Goal: Leave review/rating: Leave review/rating

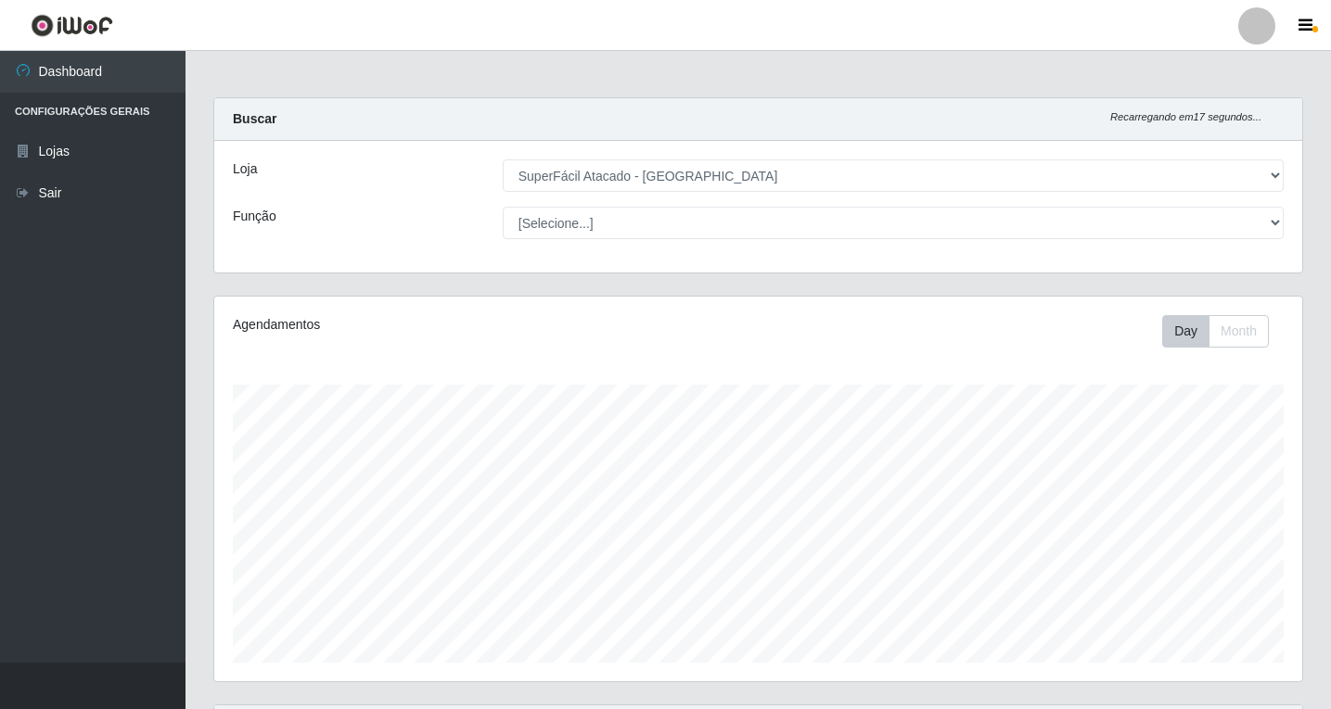
select select "503"
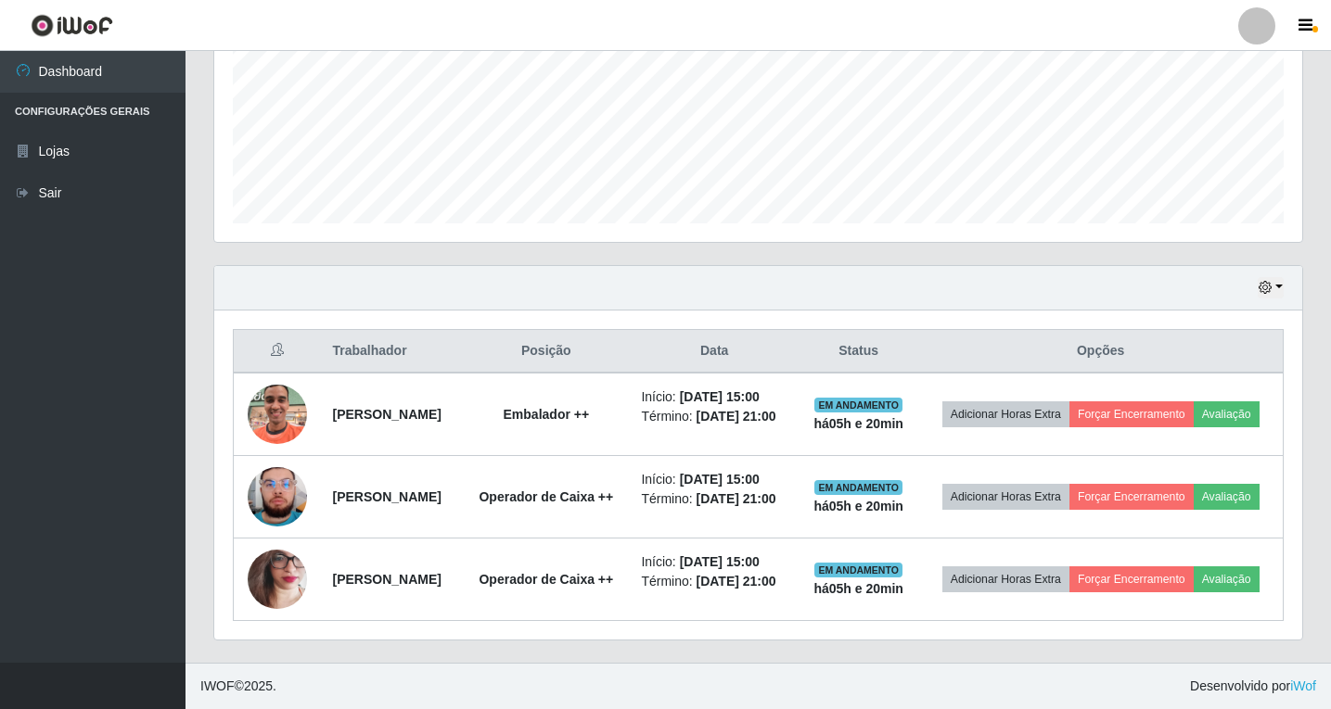
scroll to position [385, 1088]
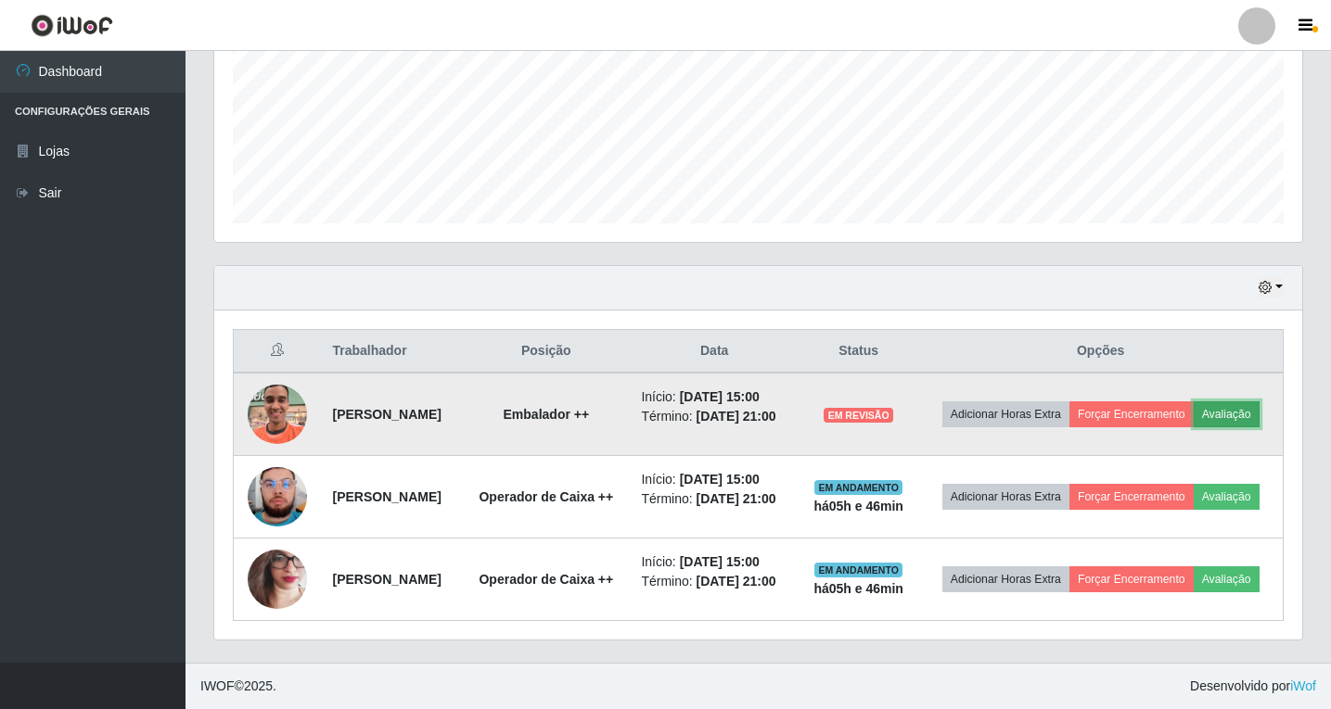
click at [1232, 420] on button "Avaliação" at bounding box center [1227, 415] width 66 height 26
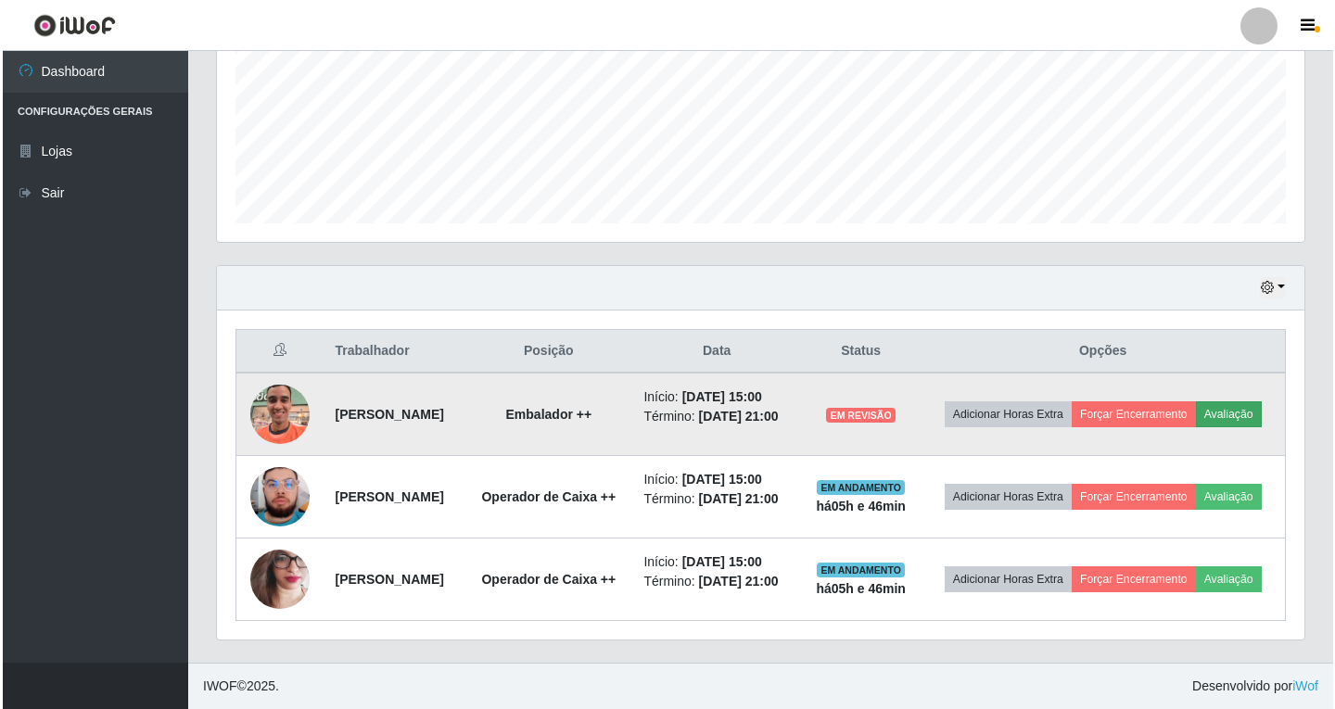
scroll to position [385, 1079]
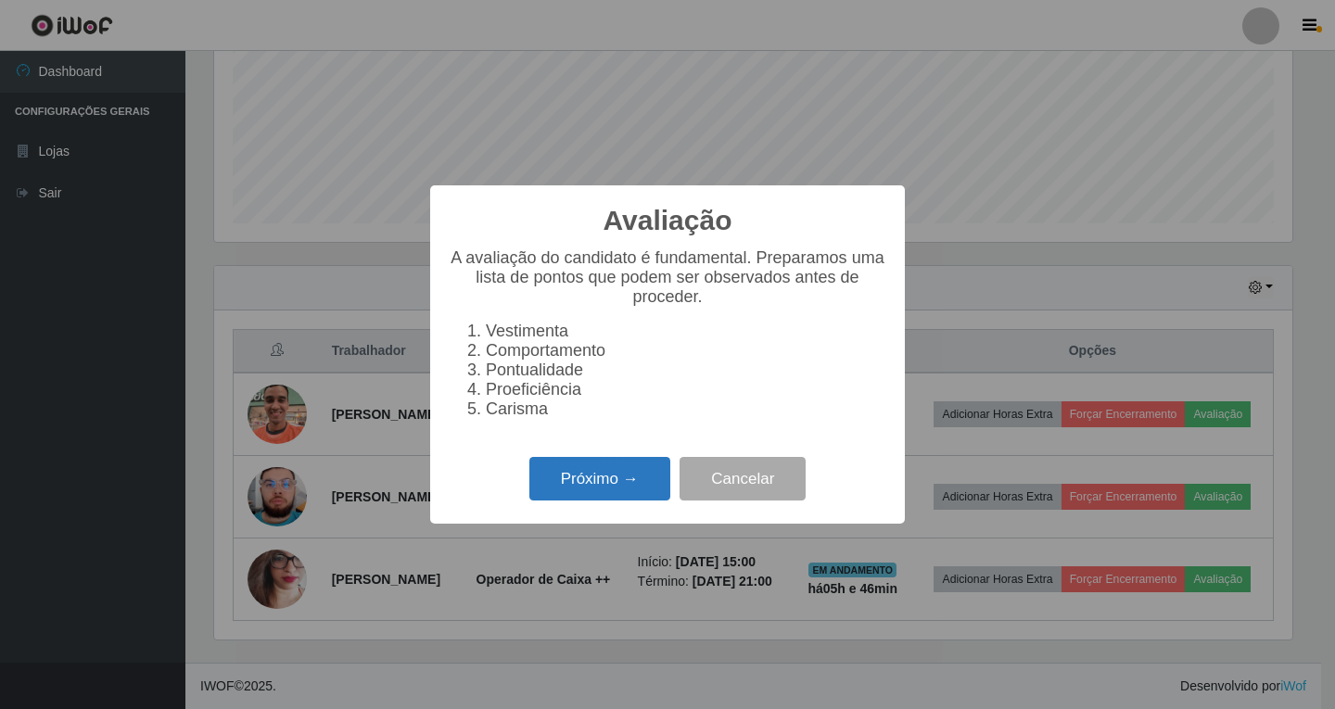
click at [600, 495] on button "Próximo →" at bounding box center [600, 479] width 141 height 44
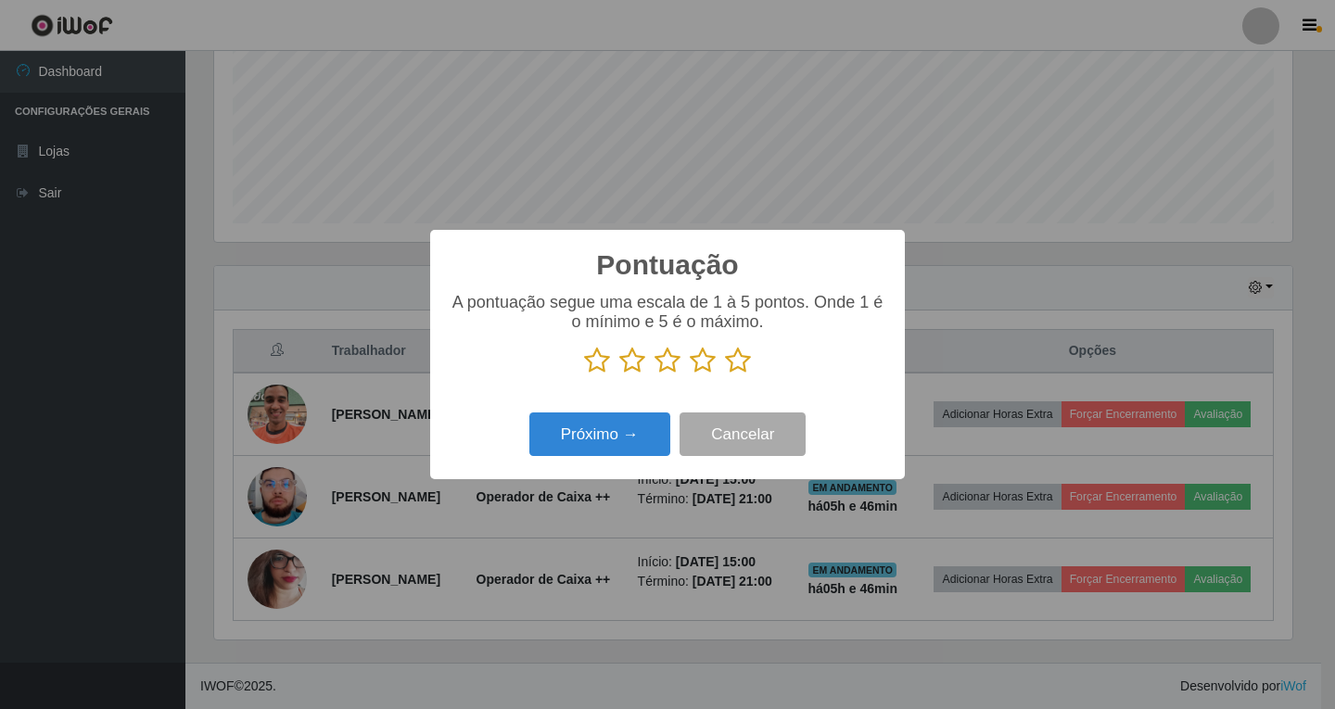
drag, startPoint x: 708, startPoint y: 361, endPoint x: 660, endPoint y: 391, distance: 56.3
click at [703, 361] on icon at bounding box center [703, 361] width 26 height 28
click at [690, 375] on input "radio" at bounding box center [690, 375] width 0 height 0
click at [606, 438] on button "Próximo →" at bounding box center [600, 435] width 141 height 44
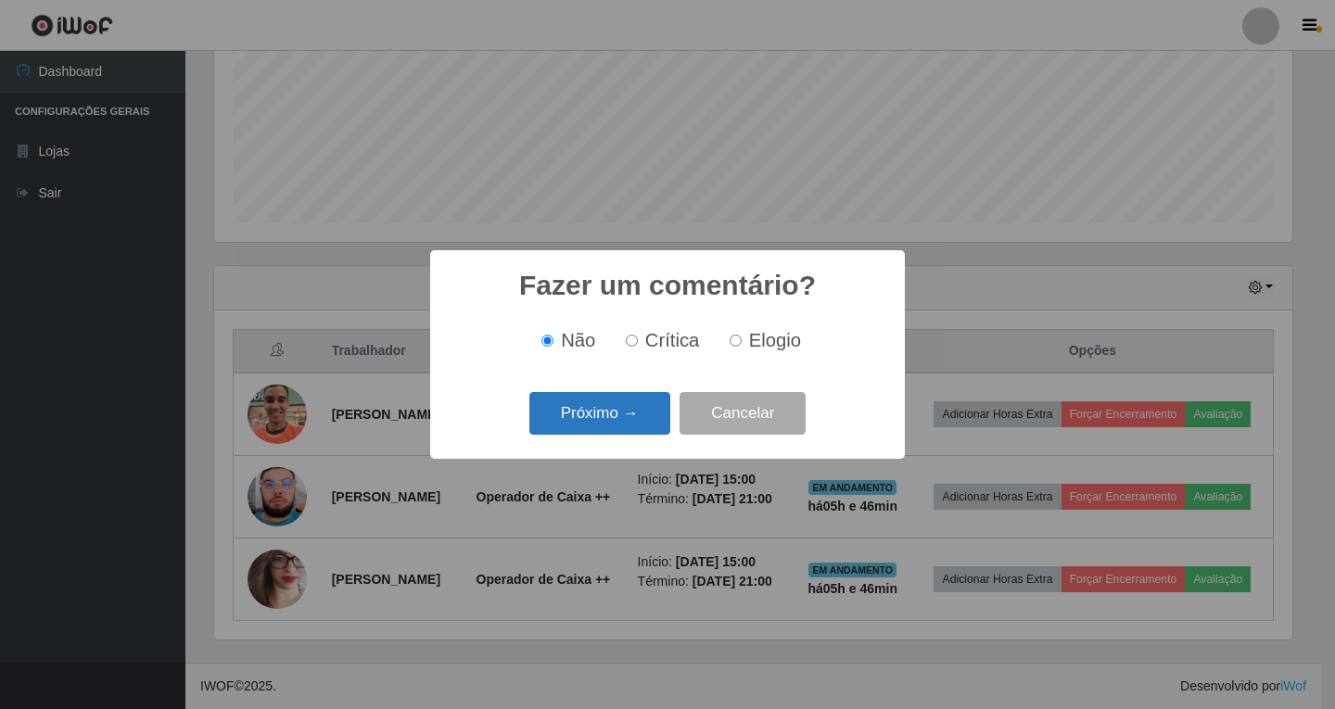
click at [618, 420] on button "Próximo →" at bounding box center [600, 414] width 141 height 44
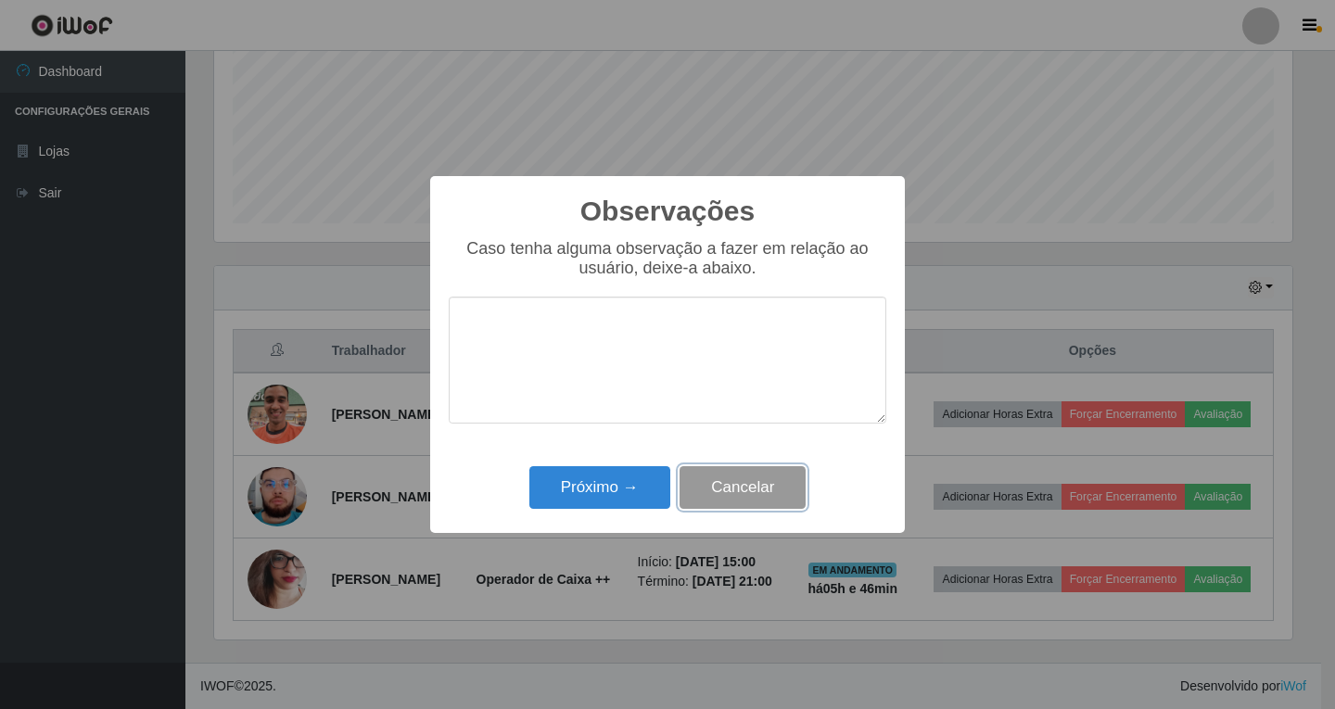
click at [770, 498] on button "Cancelar" at bounding box center [743, 488] width 126 height 44
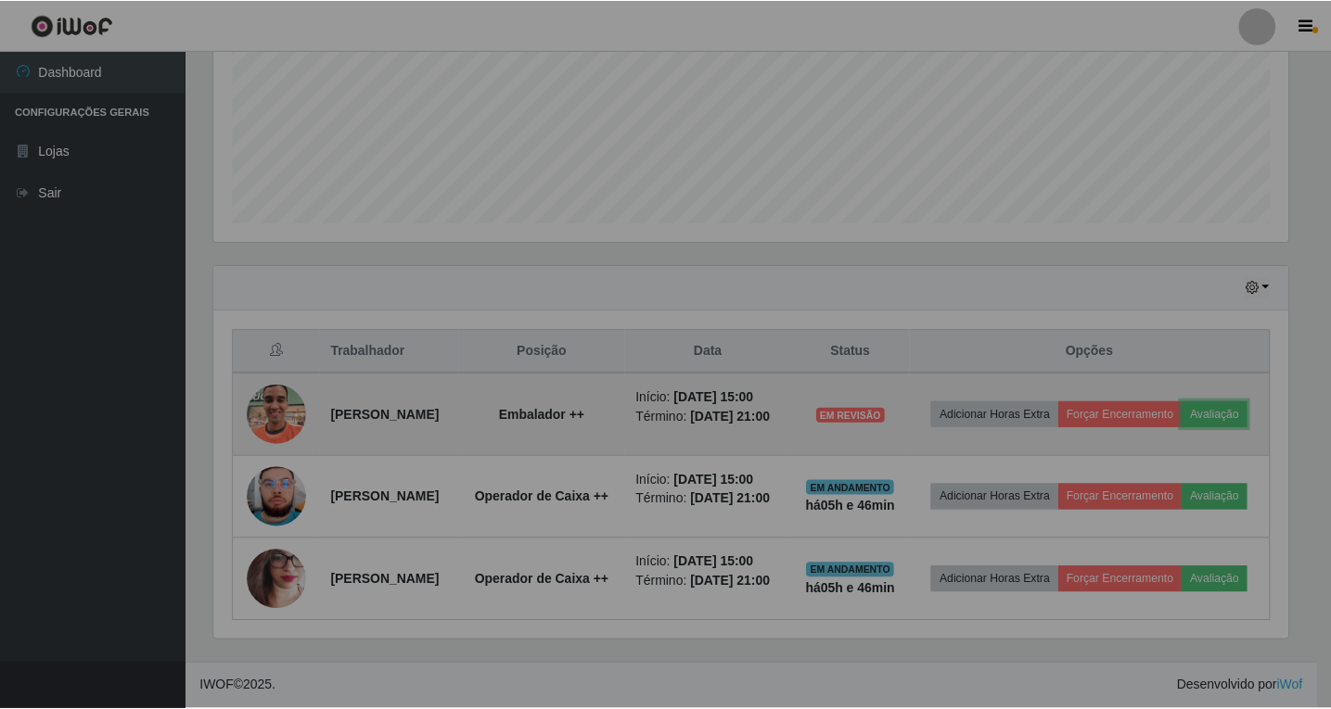
scroll to position [385, 1088]
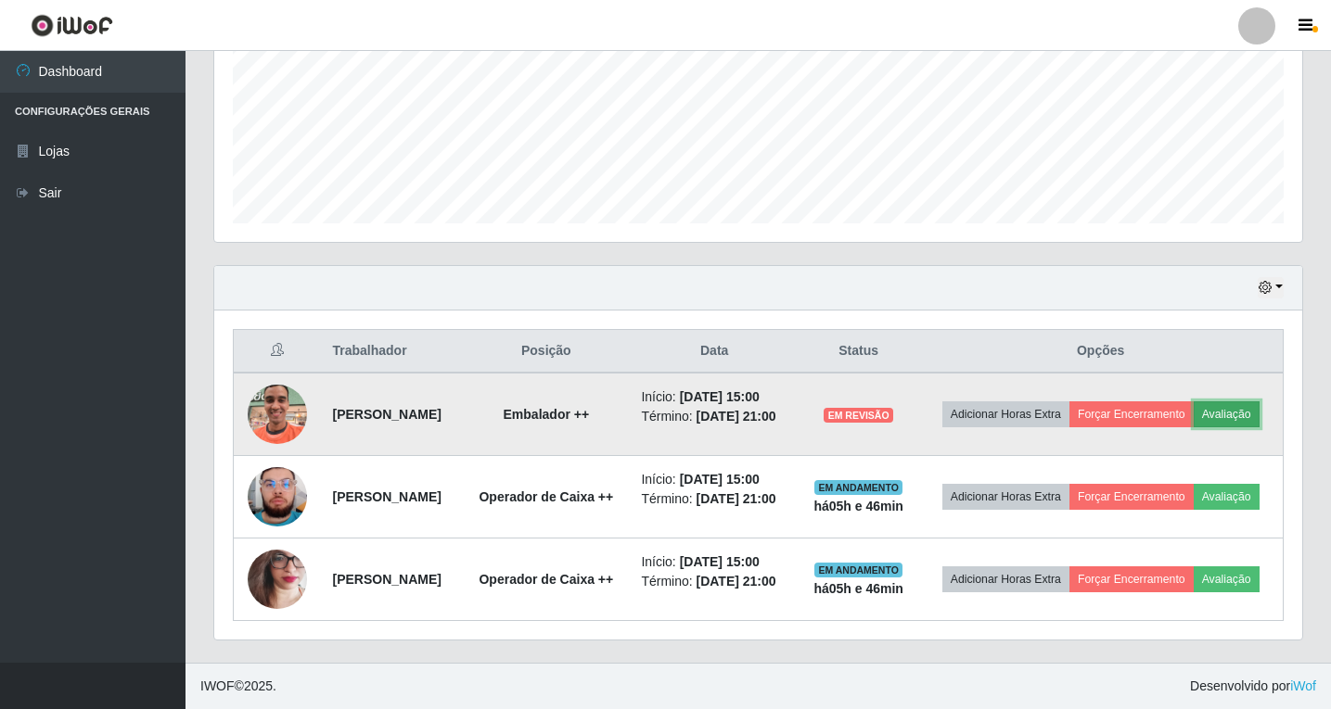
click at [1227, 414] on button "Avaliação" at bounding box center [1227, 415] width 66 height 26
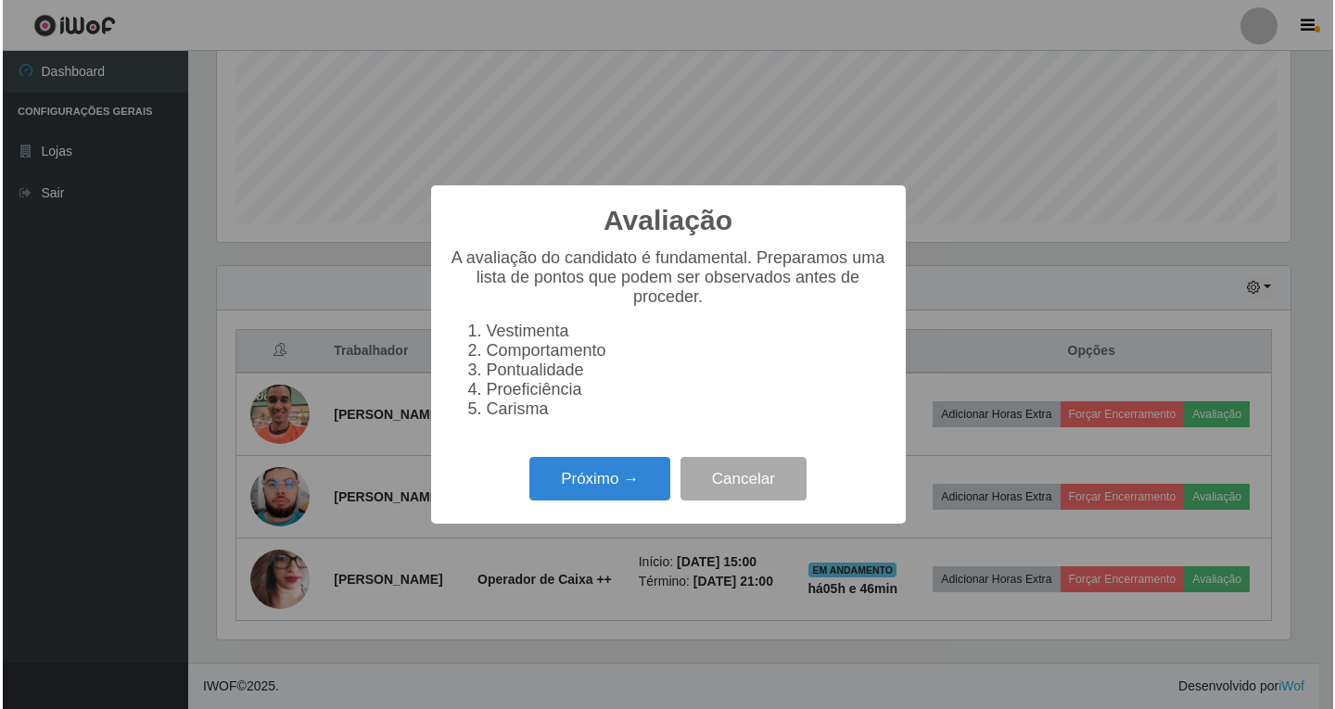
scroll to position [385, 1079]
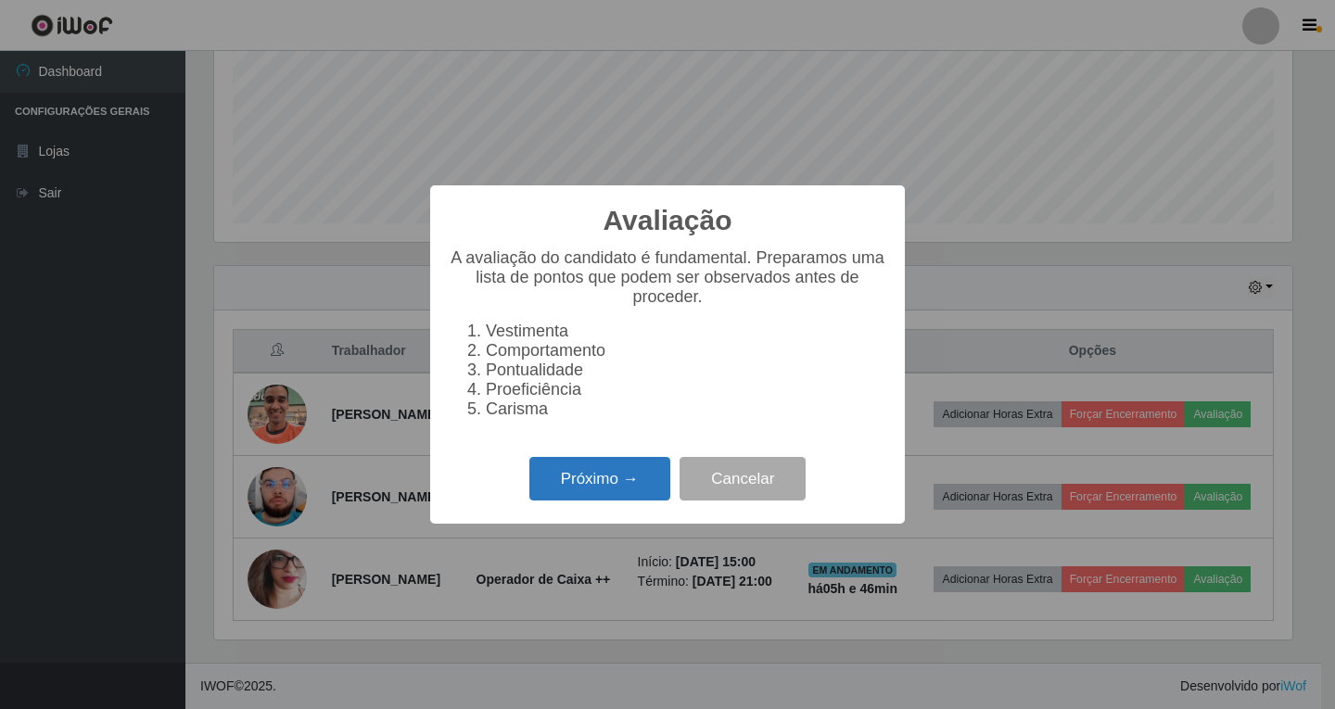
click at [594, 481] on button "Próximo →" at bounding box center [600, 479] width 141 height 44
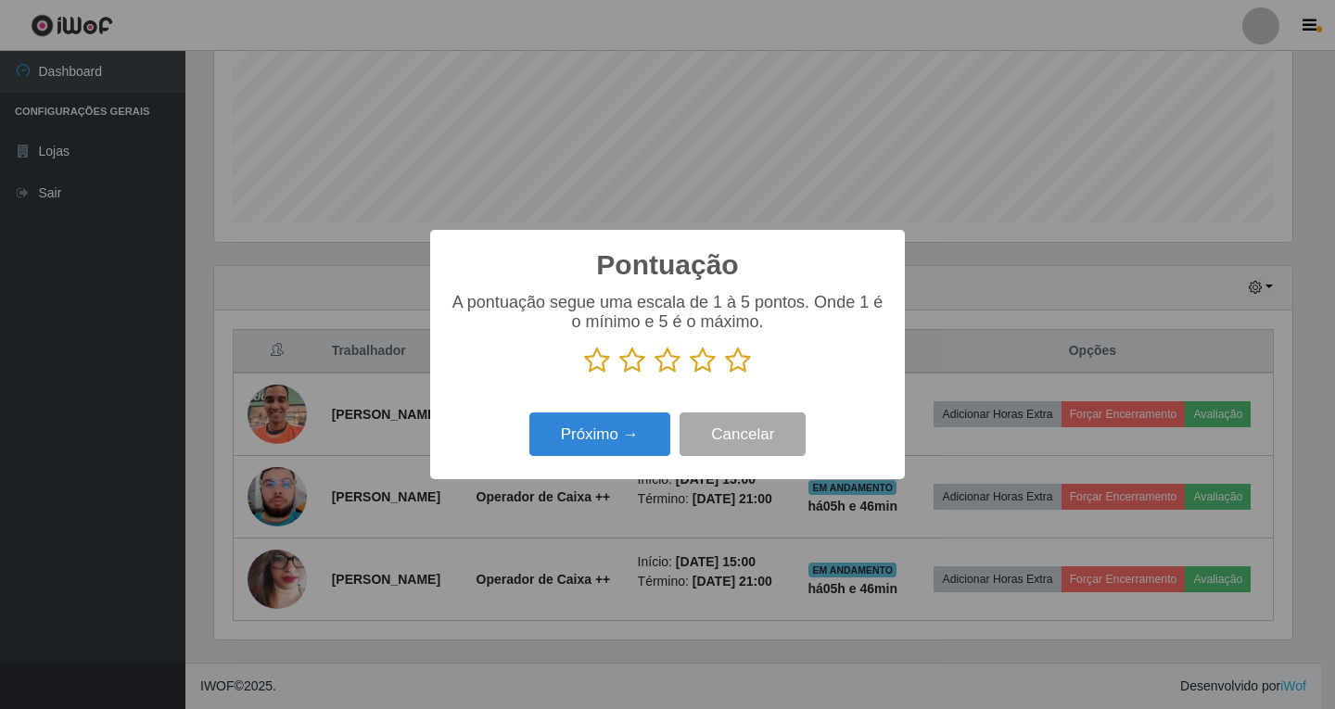
scroll to position [926984, 926290]
click at [632, 439] on button "Próximo →" at bounding box center [600, 435] width 141 height 44
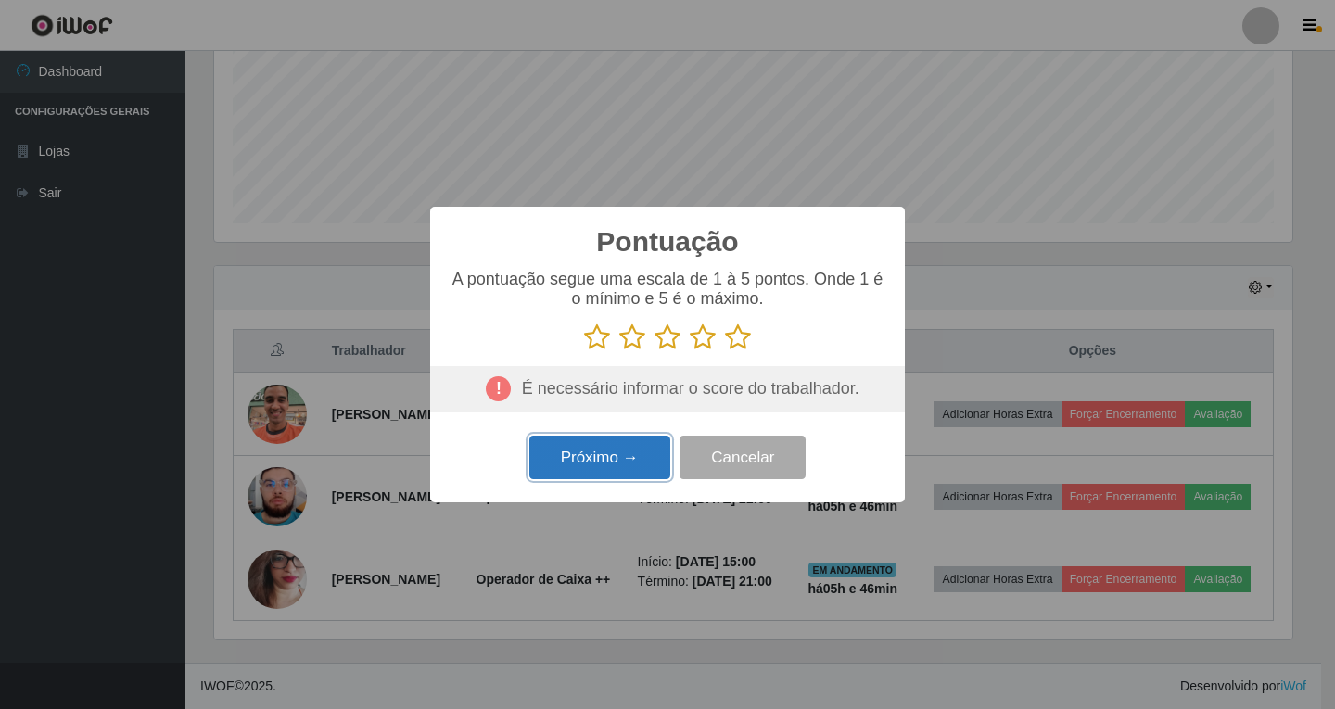
drag, startPoint x: 608, startPoint y: 462, endPoint x: 632, endPoint y: 457, distance: 23.6
click at [609, 462] on button "Próximo →" at bounding box center [600, 458] width 141 height 44
click at [602, 456] on button "Próximo →" at bounding box center [600, 458] width 141 height 44
drag, startPoint x: 669, startPoint y: 338, endPoint x: 623, endPoint y: 371, distance: 56.4
click at [669, 339] on icon at bounding box center [668, 338] width 26 height 28
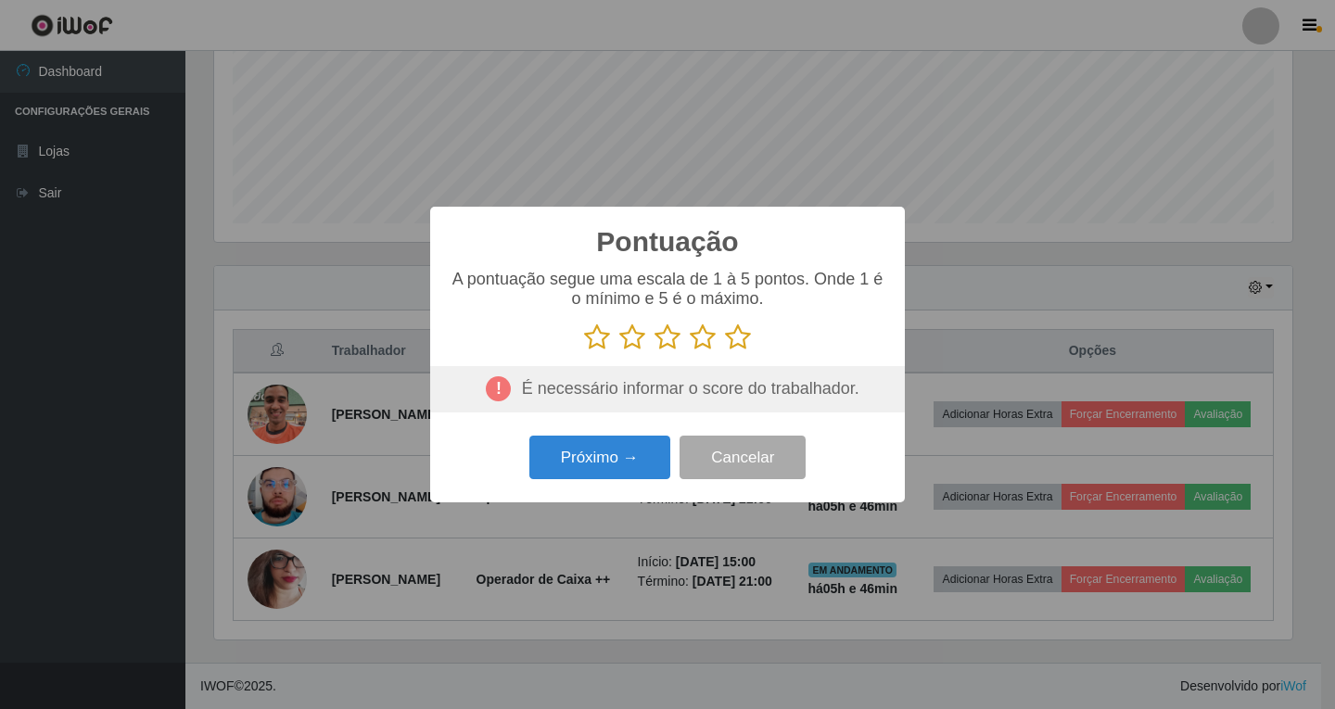
click at [655, 351] on input "radio" at bounding box center [655, 351] width 0 height 0
click at [616, 469] on button "Próximo →" at bounding box center [600, 458] width 141 height 44
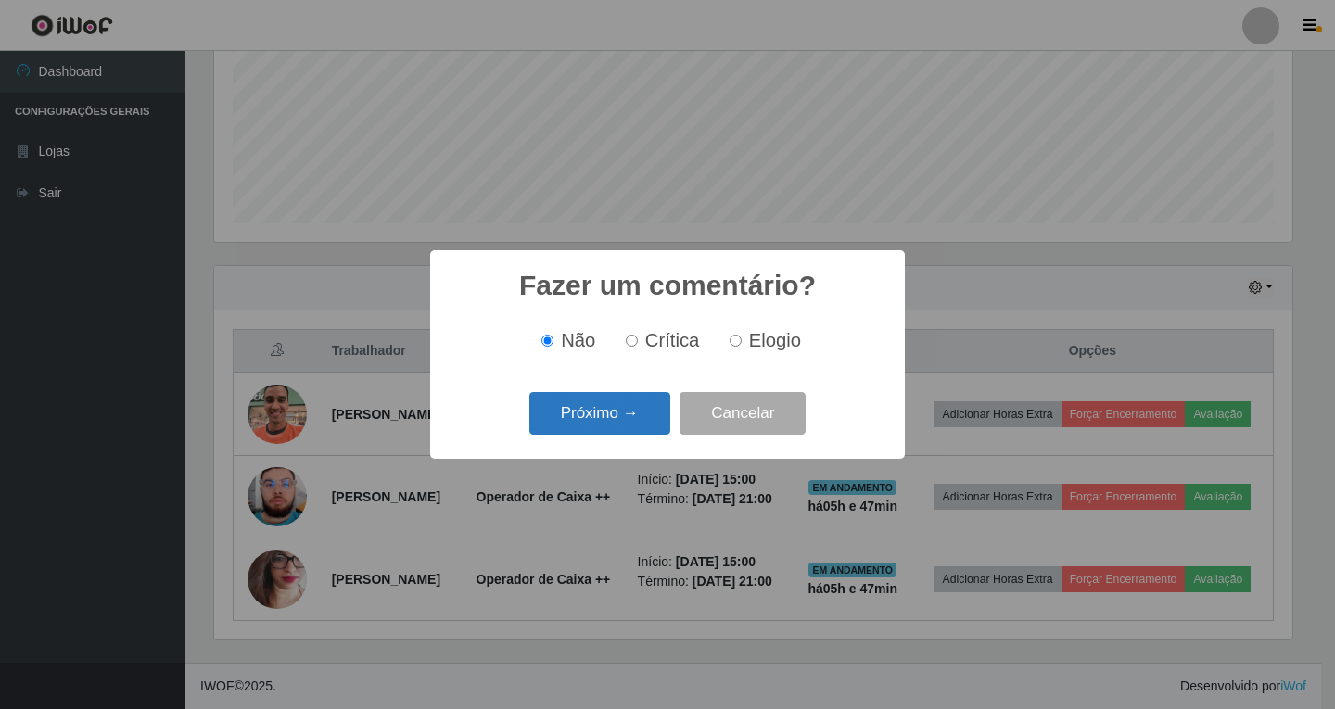
click at [619, 428] on button "Próximo →" at bounding box center [600, 414] width 141 height 44
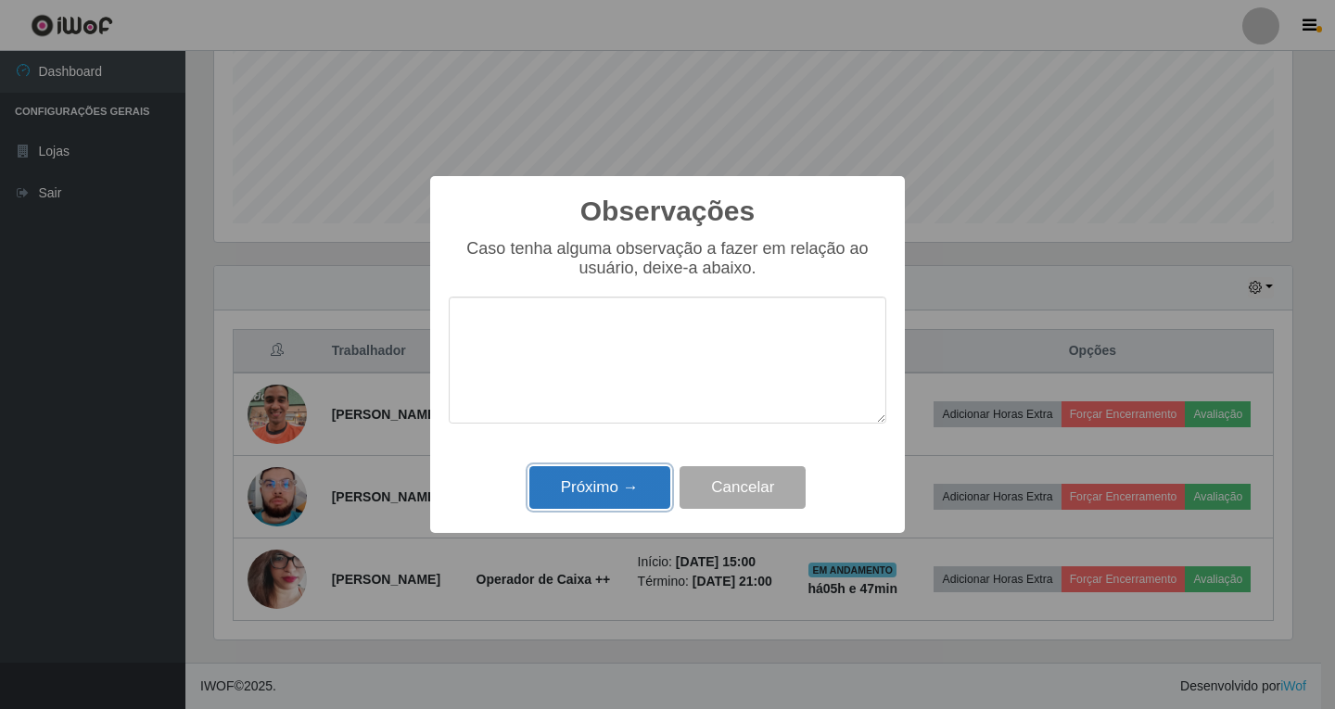
click at [614, 488] on button "Próximo →" at bounding box center [600, 488] width 141 height 44
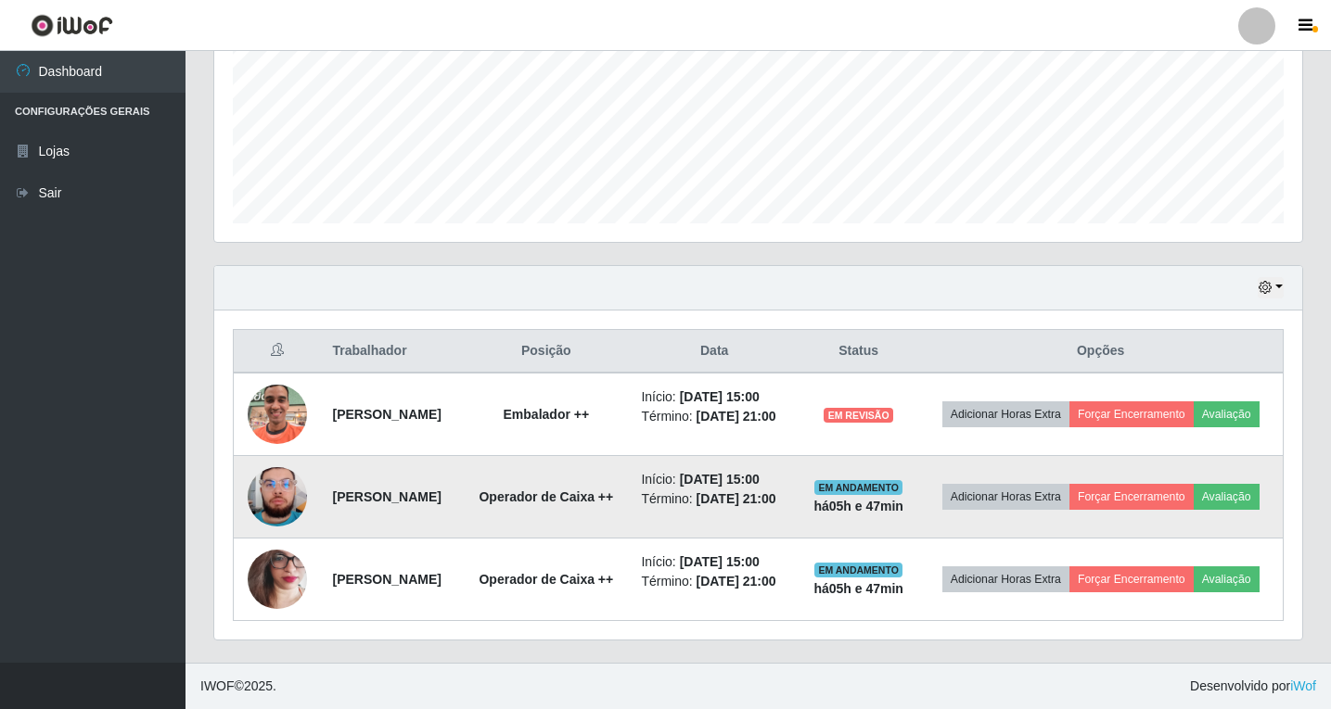
scroll to position [385, 1088]
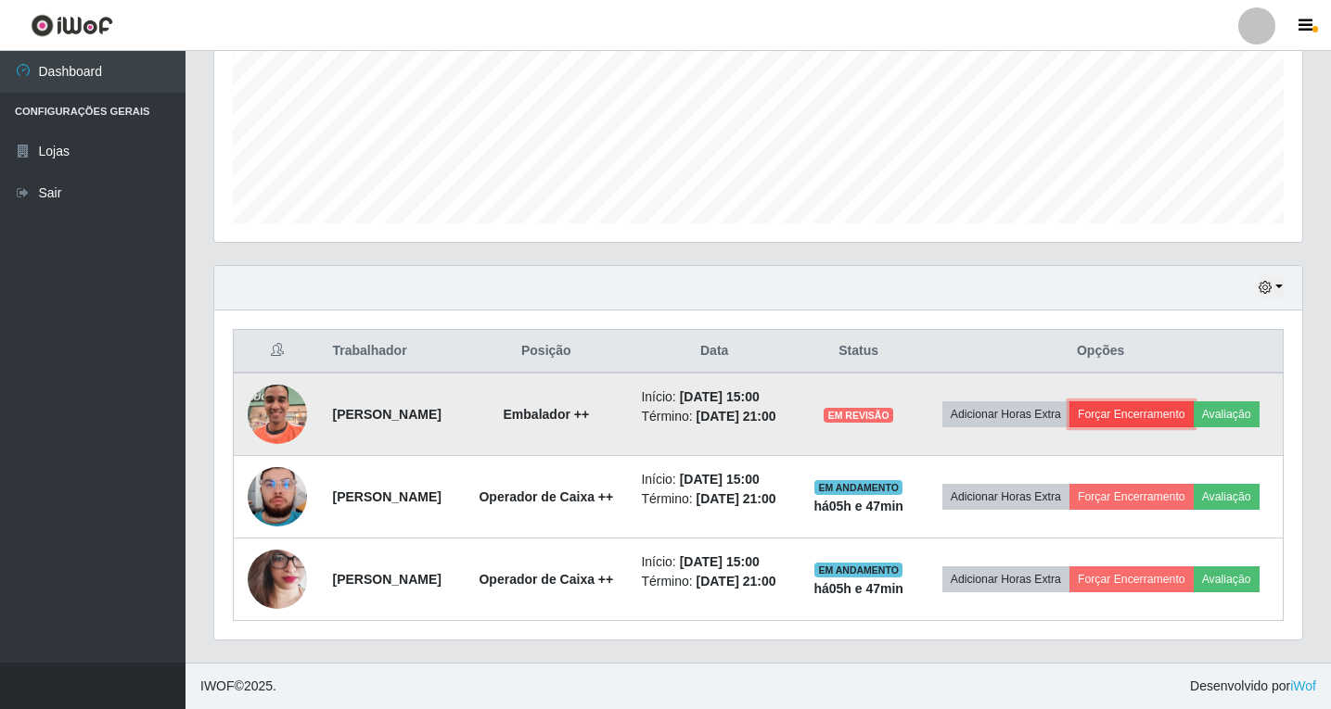
click at [1148, 418] on button "Forçar Encerramento" at bounding box center [1131, 415] width 124 height 26
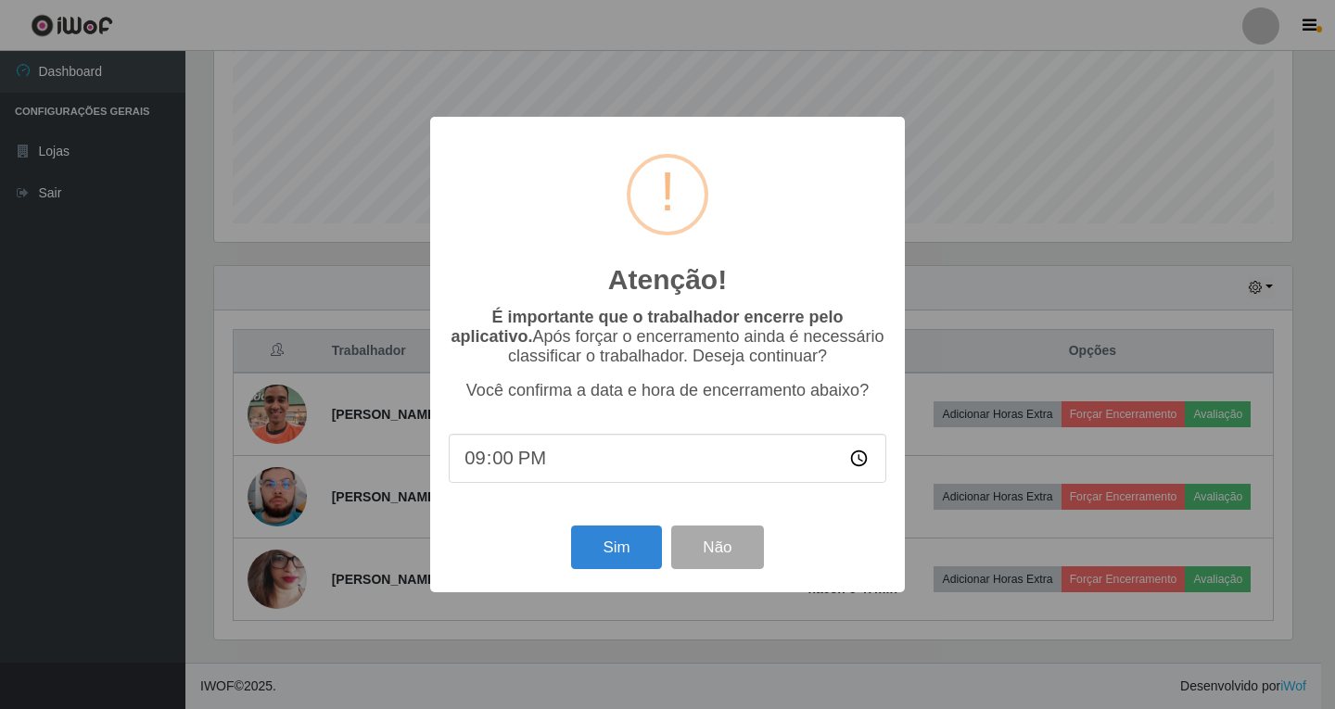
click at [516, 457] on input "21:00" at bounding box center [668, 458] width 438 height 49
click at [521, 461] on input "21:00" at bounding box center [668, 458] width 438 height 49
type input "20:43"
type input "20:40"
click at [609, 555] on button "Sim" at bounding box center [616, 548] width 90 height 44
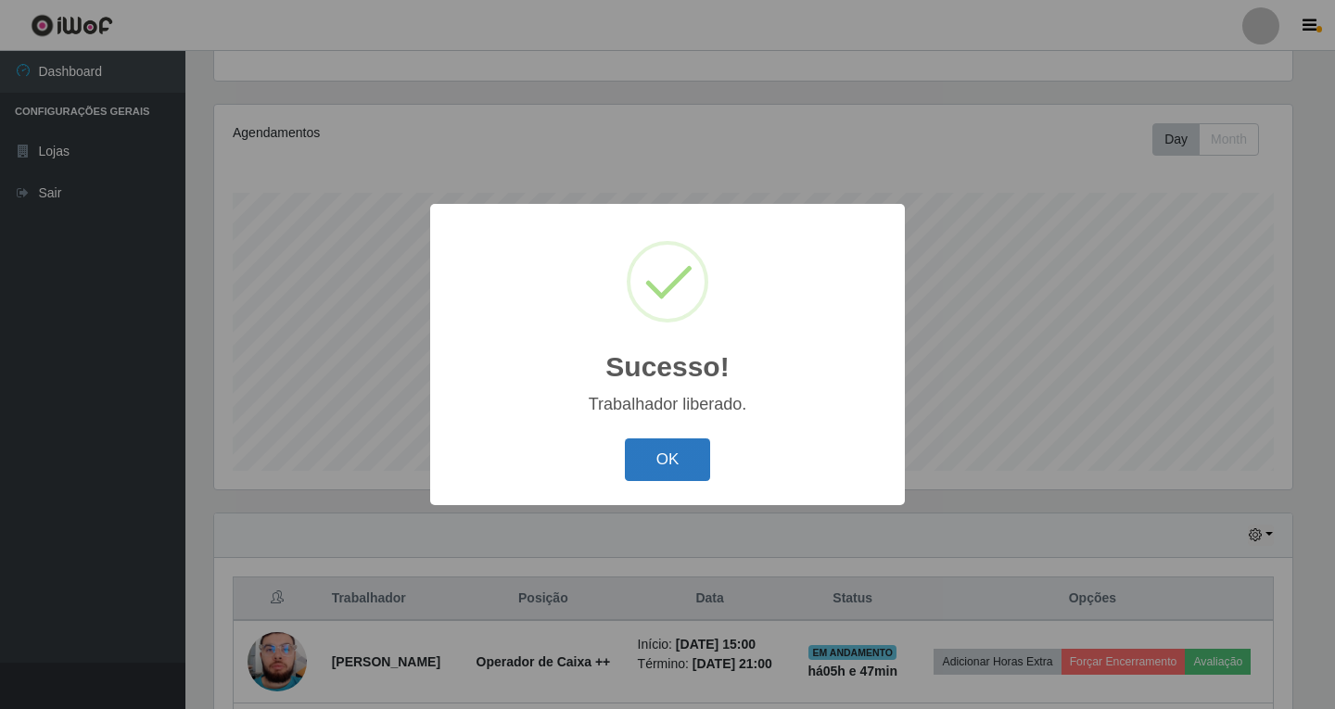
click at [670, 462] on button "OK" at bounding box center [668, 461] width 86 height 44
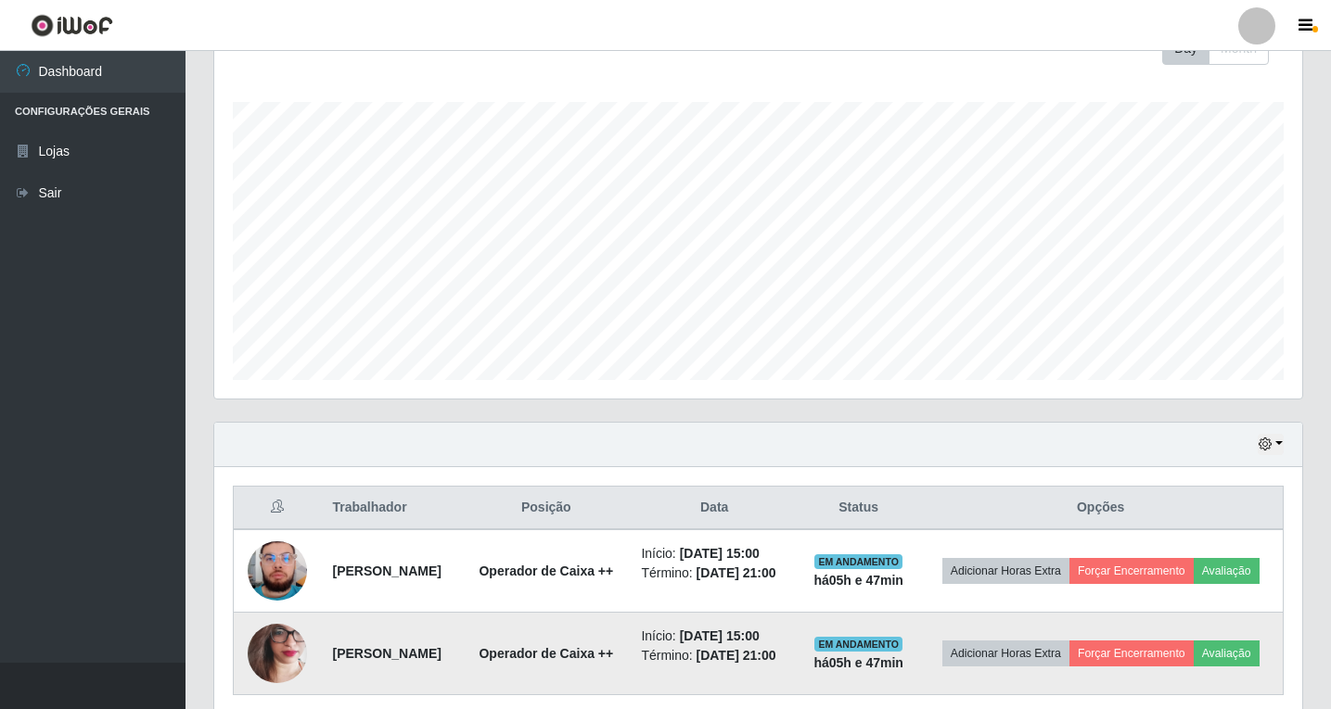
scroll to position [357, 0]
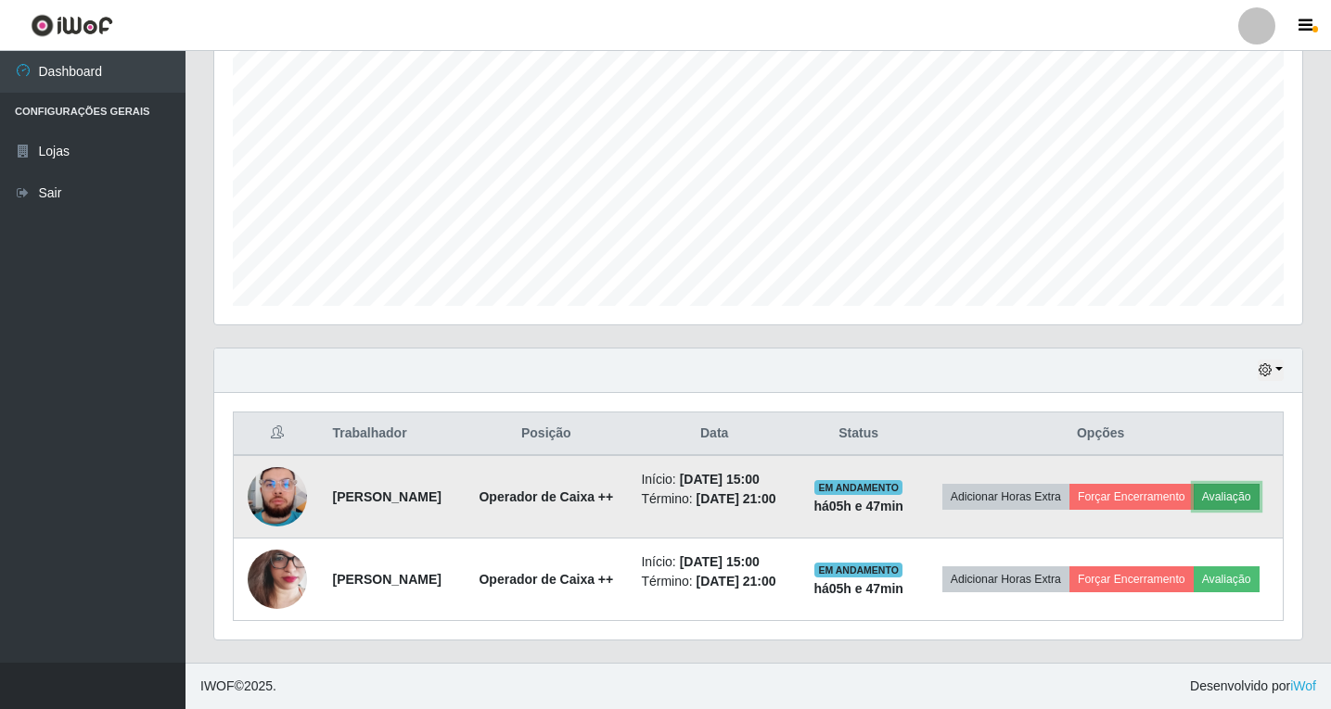
click at [1230, 484] on button "Avaliação" at bounding box center [1227, 497] width 66 height 26
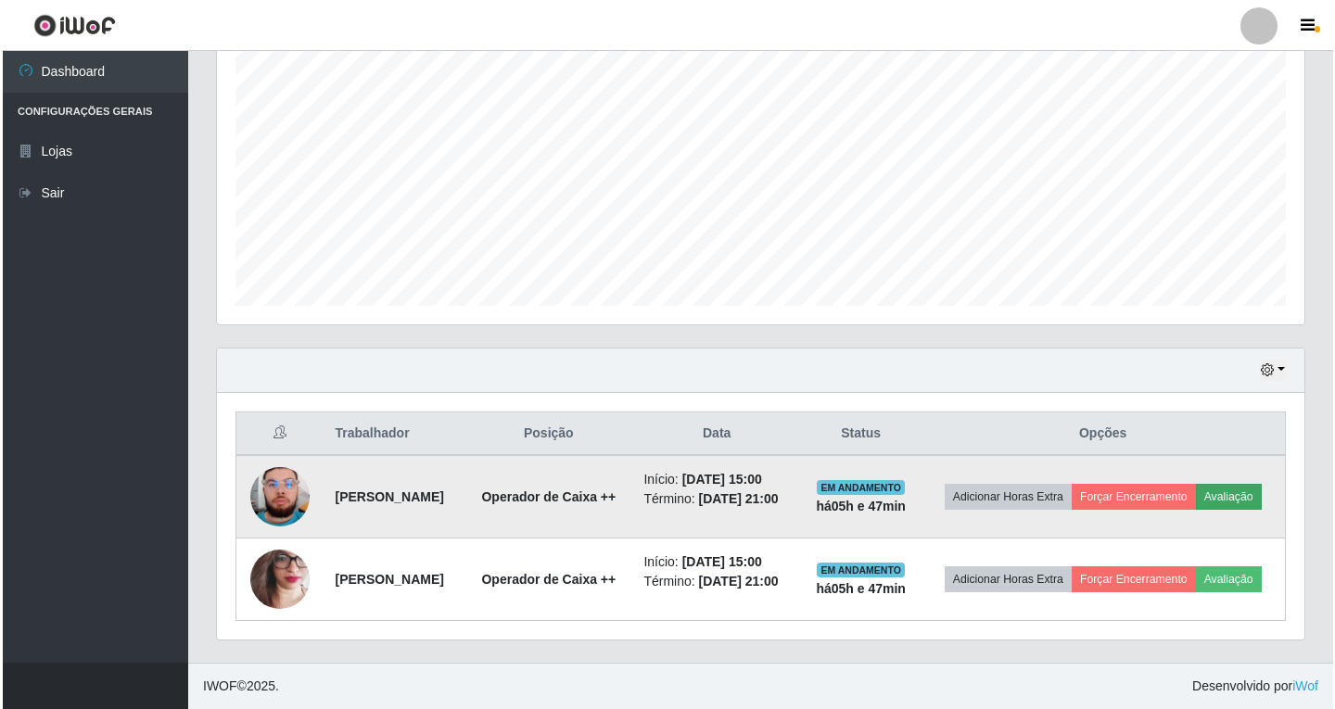
scroll to position [385, 1079]
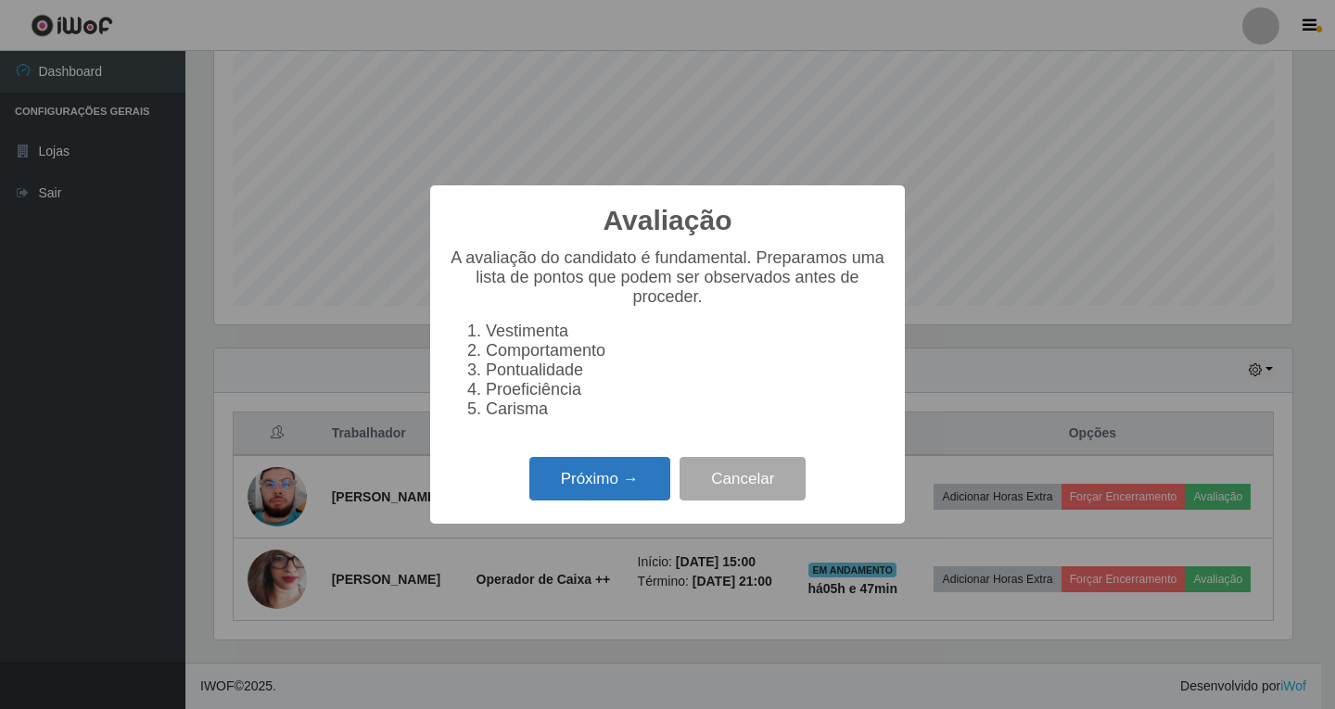
click at [603, 493] on button "Próximo →" at bounding box center [600, 479] width 141 height 44
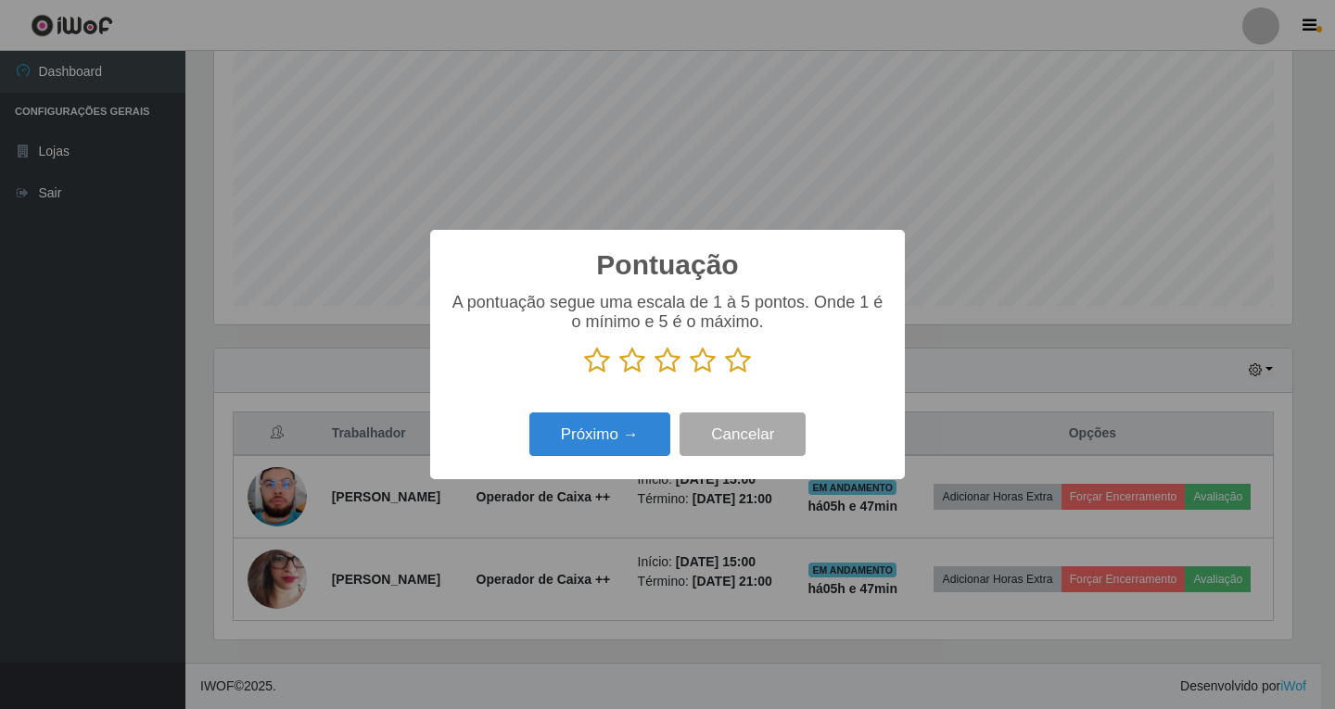
scroll to position [926984, 926290]
drag, startPoint x: 702, startPoint y: 364, endPoint x: 621, endPoint y: 409, distance: 92.1
click at [700, 365] on icon at bounding box center [703, 361] width 26 height 28
click at [690, 375] on input "radio" at bounding box center [690, 375] width 0 height 0
click at [582, 440] on button "Próximo →" at bounding box center [600, 435] width 141 height 44
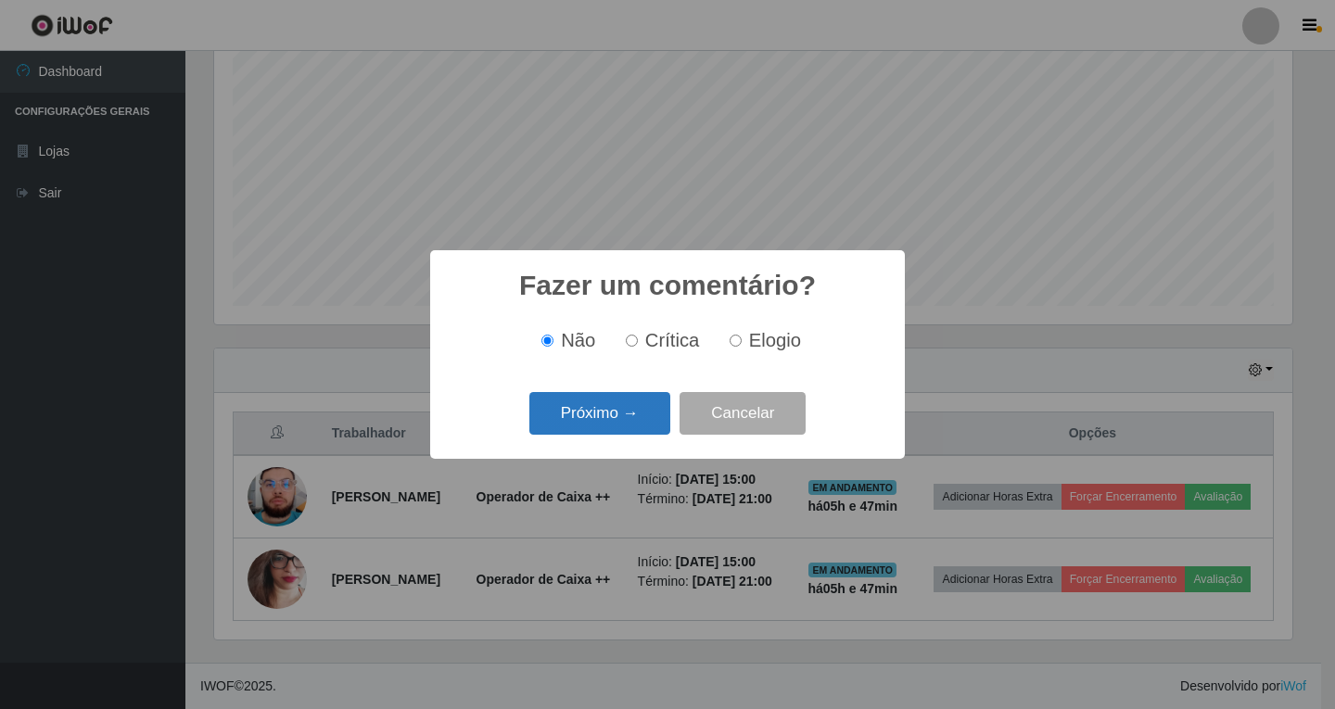
click at [597, 410] on button "Próximo →" at bounding box center [600, 414] width 141 height 44
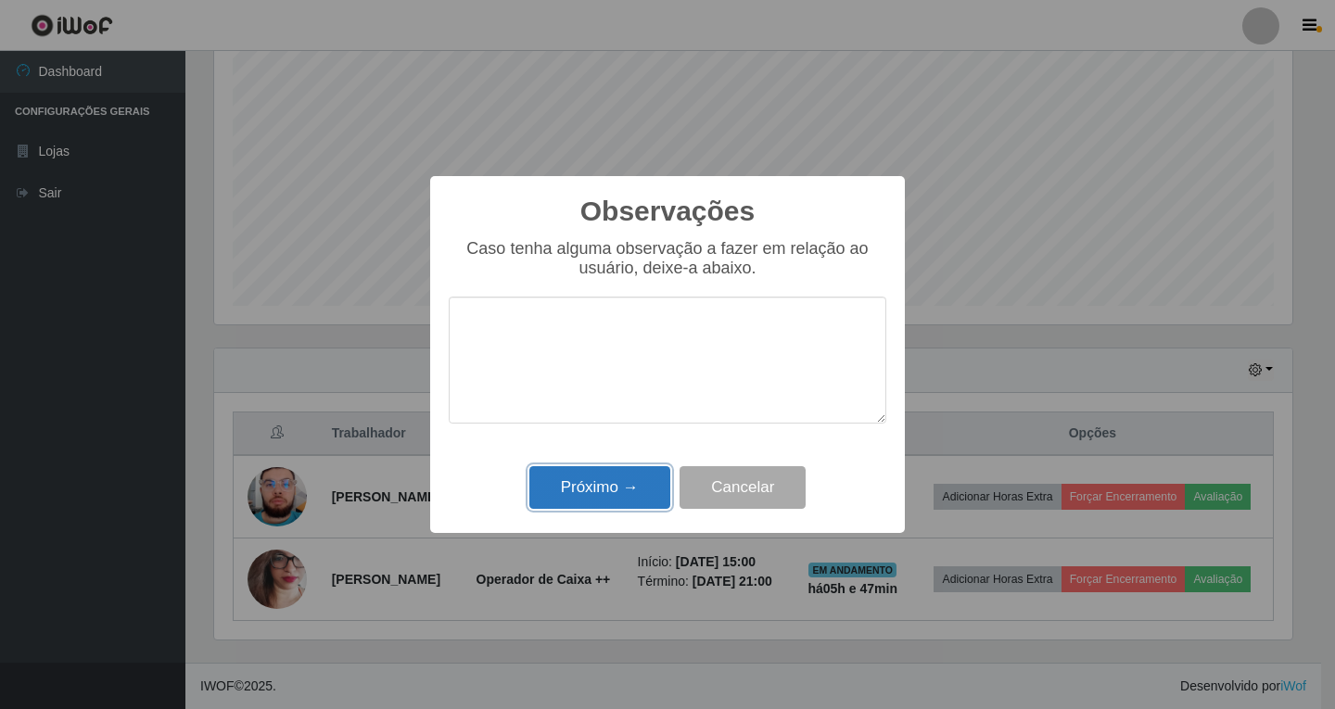
click at [618, 496] on button "Próximo →" at bounding box center [600, 488] width 141 height 44
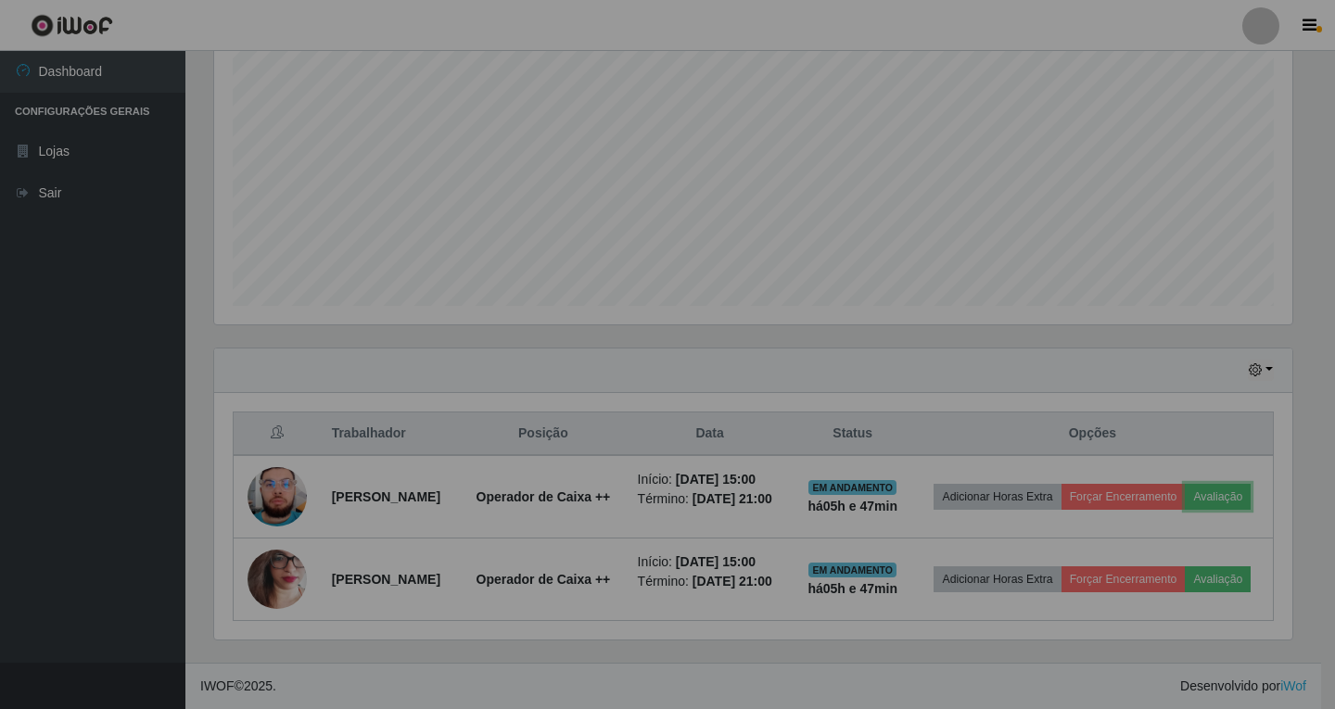
scroll to position [0, 0]
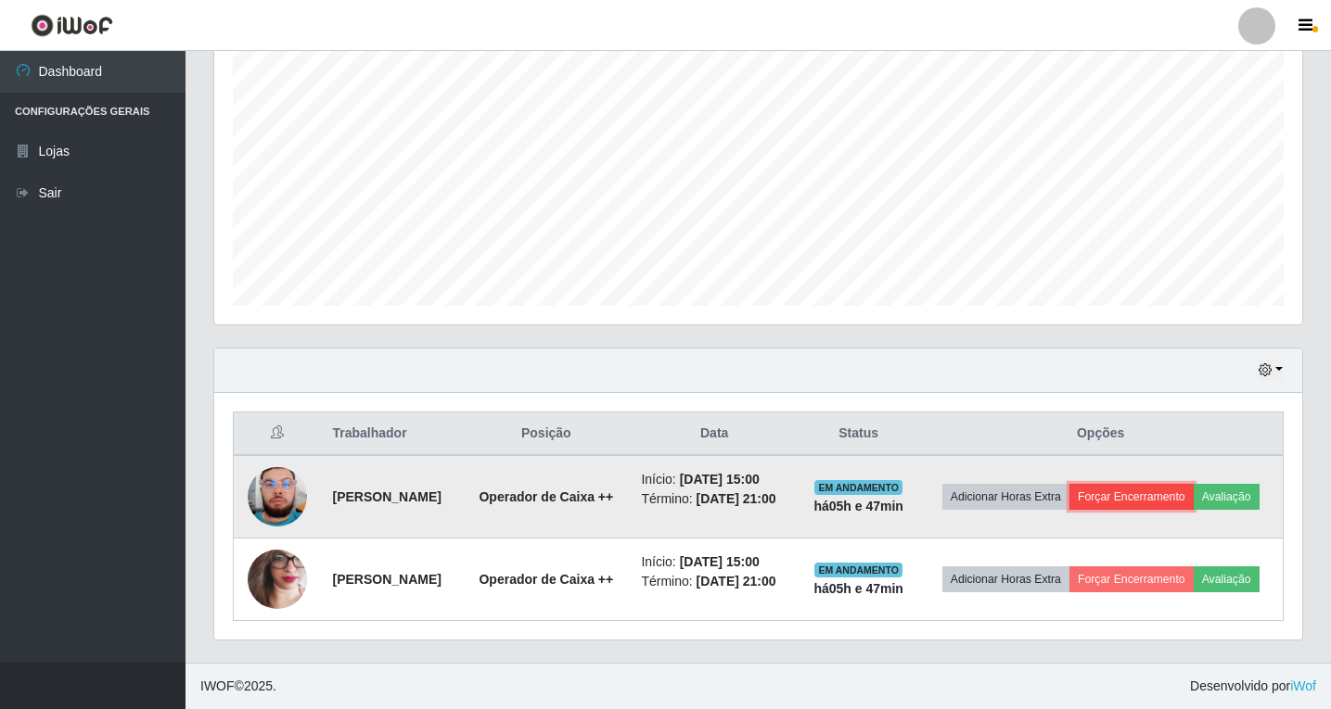
click at [1155, 503] on button "Forçar Encerramento" at bounding box center [1131, 497] width 124 height 26
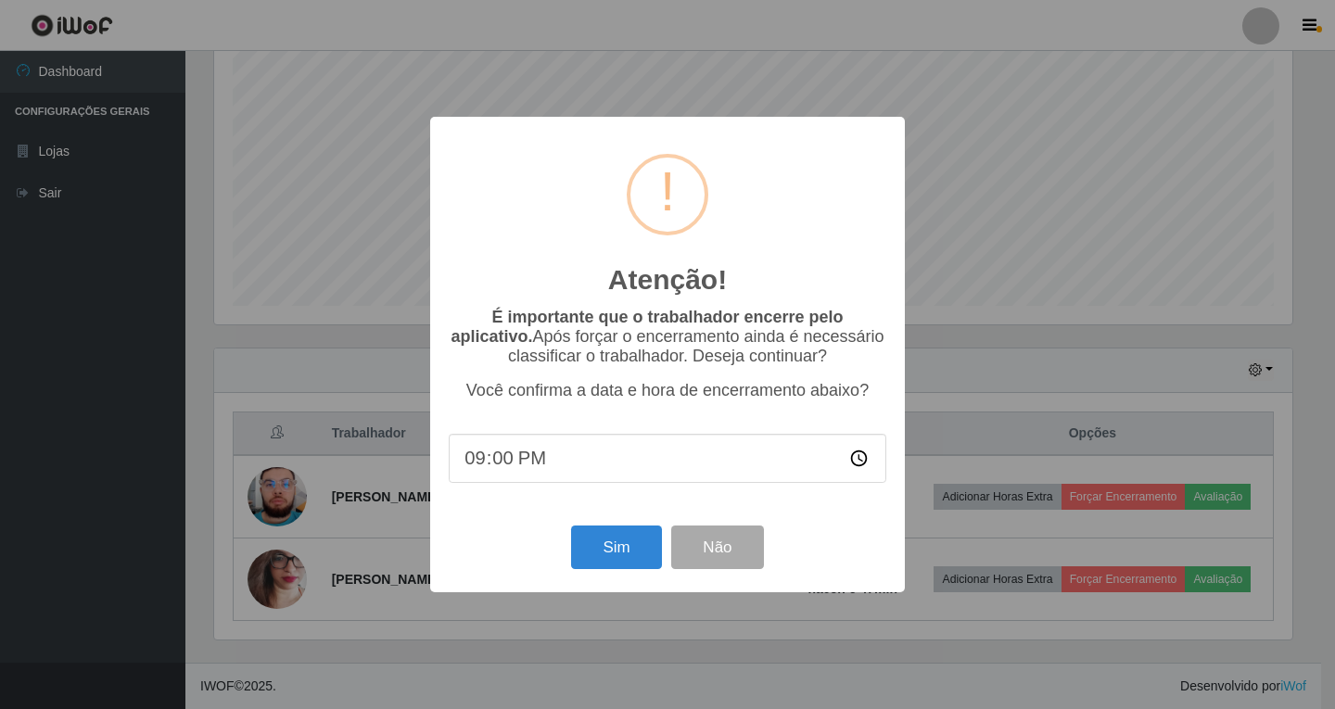
click at [519, 460] on input "21:00" at bounding box center [668, 458] width 438 height 49
type input "20:40"
click at [629, 550] on button "Sim" at bounding box center [616, 548] width 90 height 44
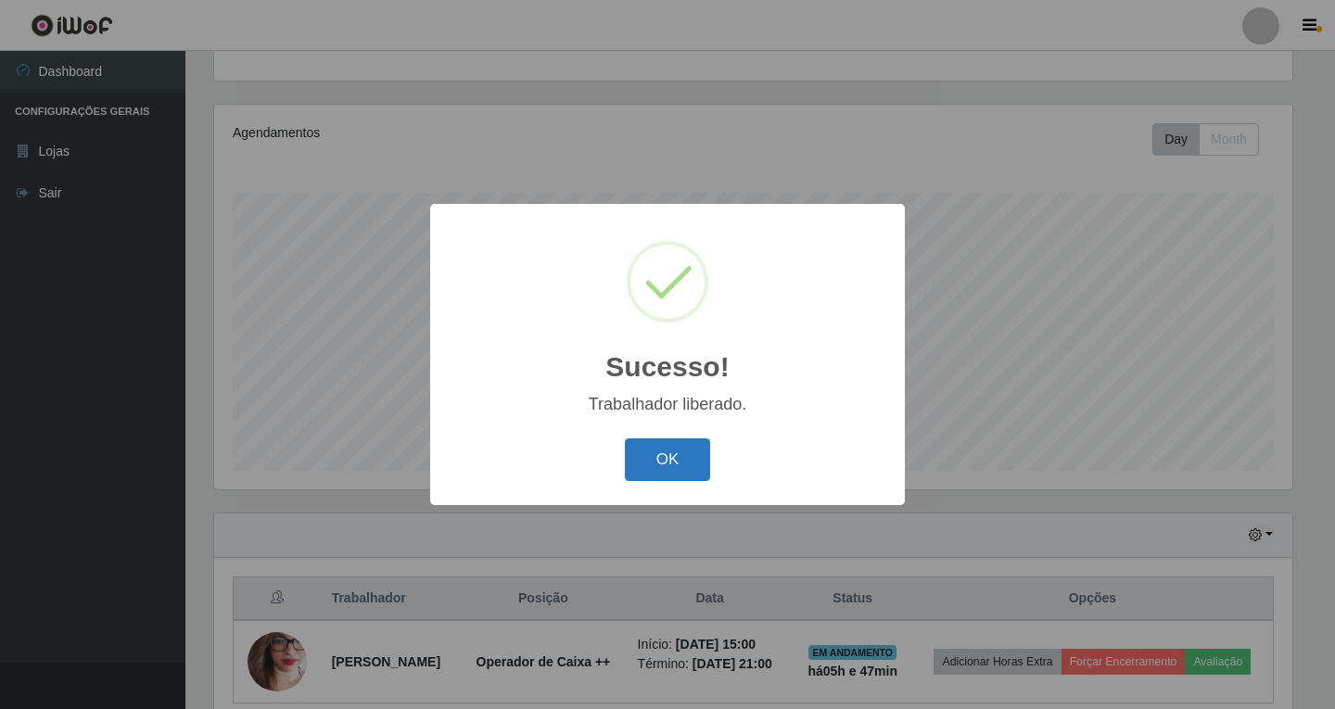
click at [670, 459] on button "OK" at bounding box center [668, 461] width 86 height 44
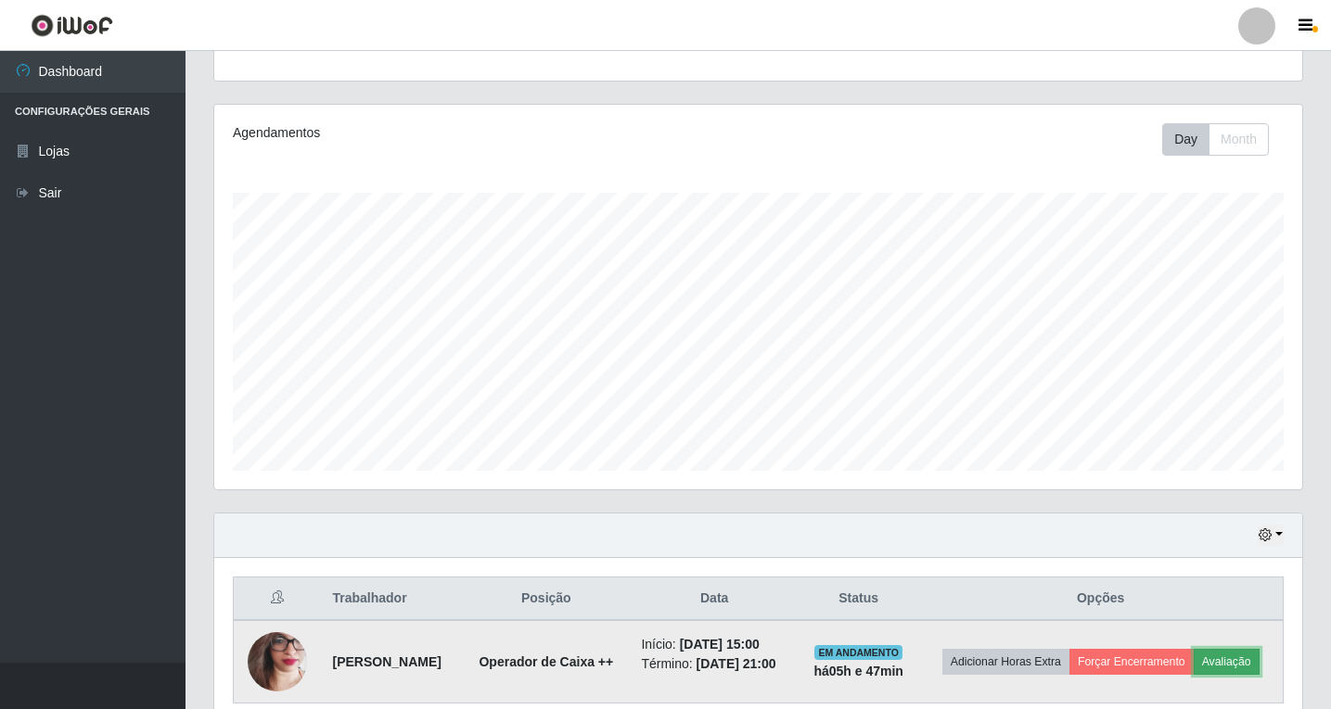
click at [1238, 658] on button "Avaliação" at bounding box center [1227, 662] width 66 height 26
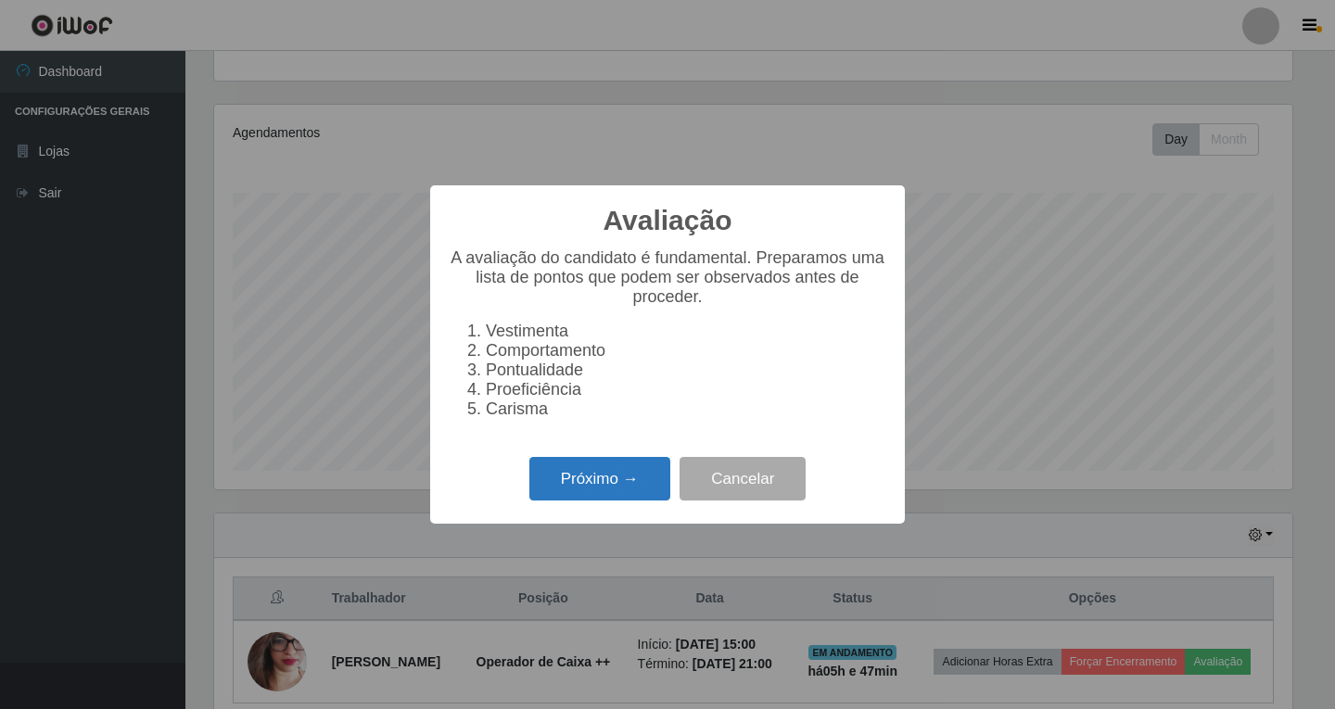
click at [628, 496] on button "Próximo →" at bounding box center [600, 479] width 141 height 44
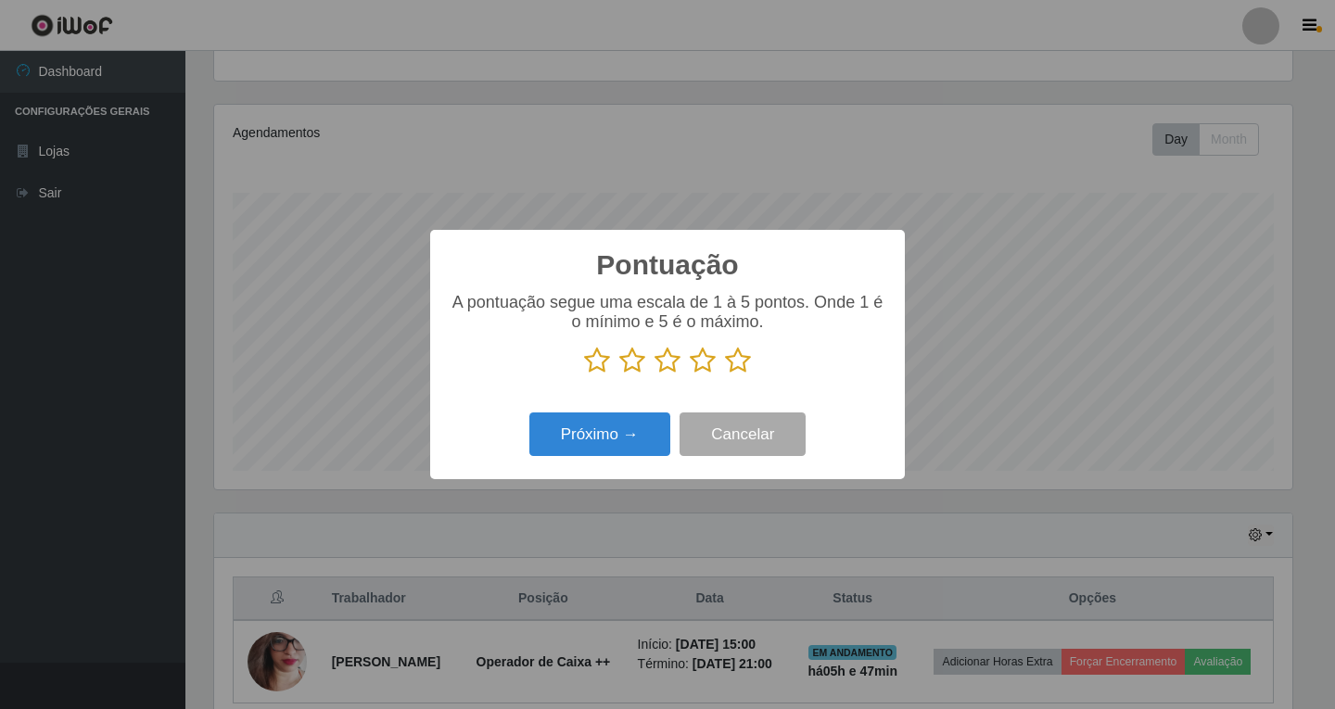
click at [699, 364] on icon at bounding box center [703, 361] width 26 height 28
click at [690, 375] on input "radio" at bounding box center [690, 375] width 0 height 0
click at [604, 433] on button "Próximo →" at bounding box center [600, 435] width 141 height 44
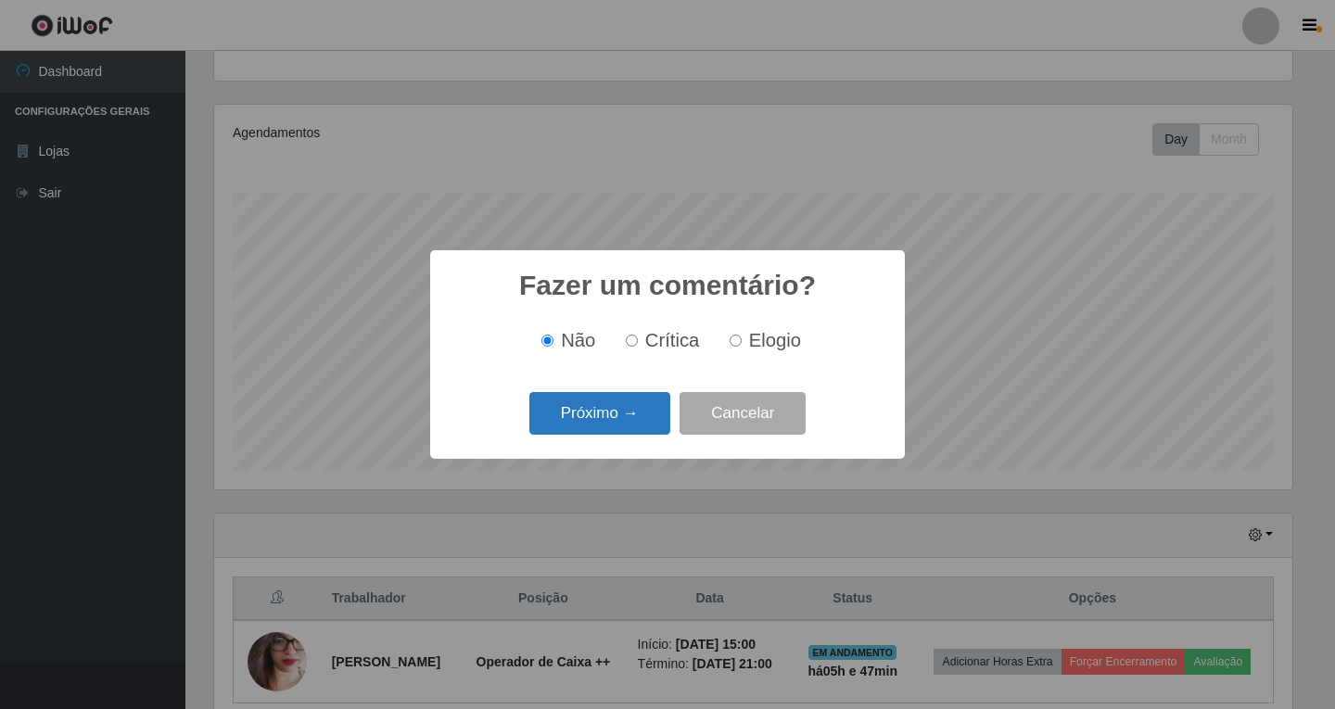
click at [628, 417] on button "Próximo →" at bounding box center [600, 414] width 141 height 44
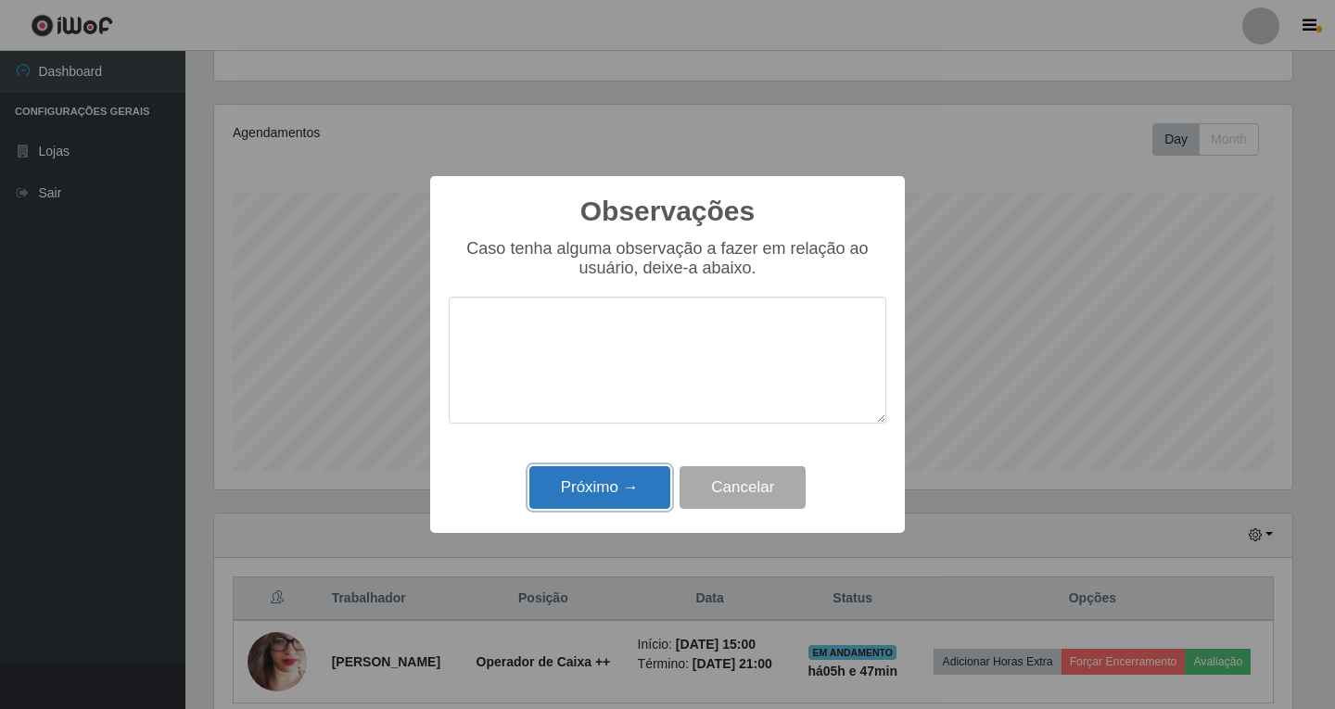
click at [572, 499] on button "Próximo →" at bounding box center [600, 488] width 141 height 44
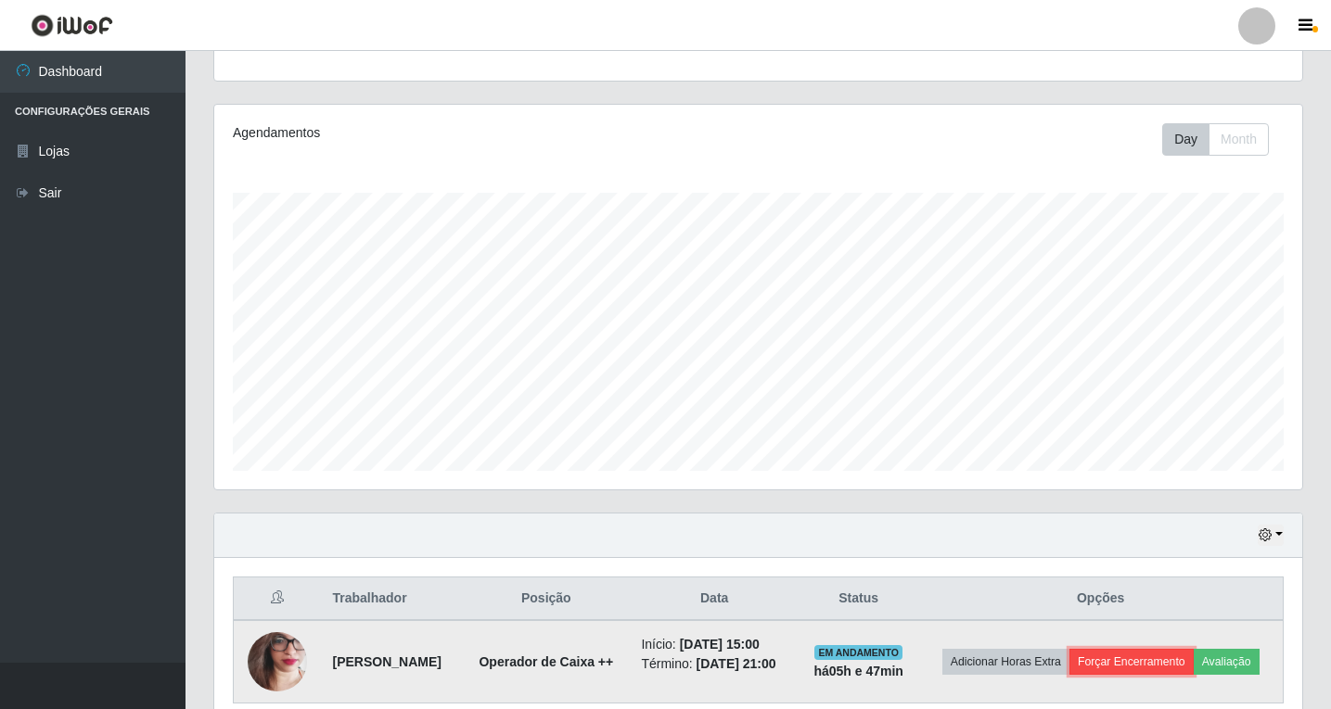
click at [1173, 670] on button "Forçar Encerramento" at bounding box center [1131, 662] width 124 height 26
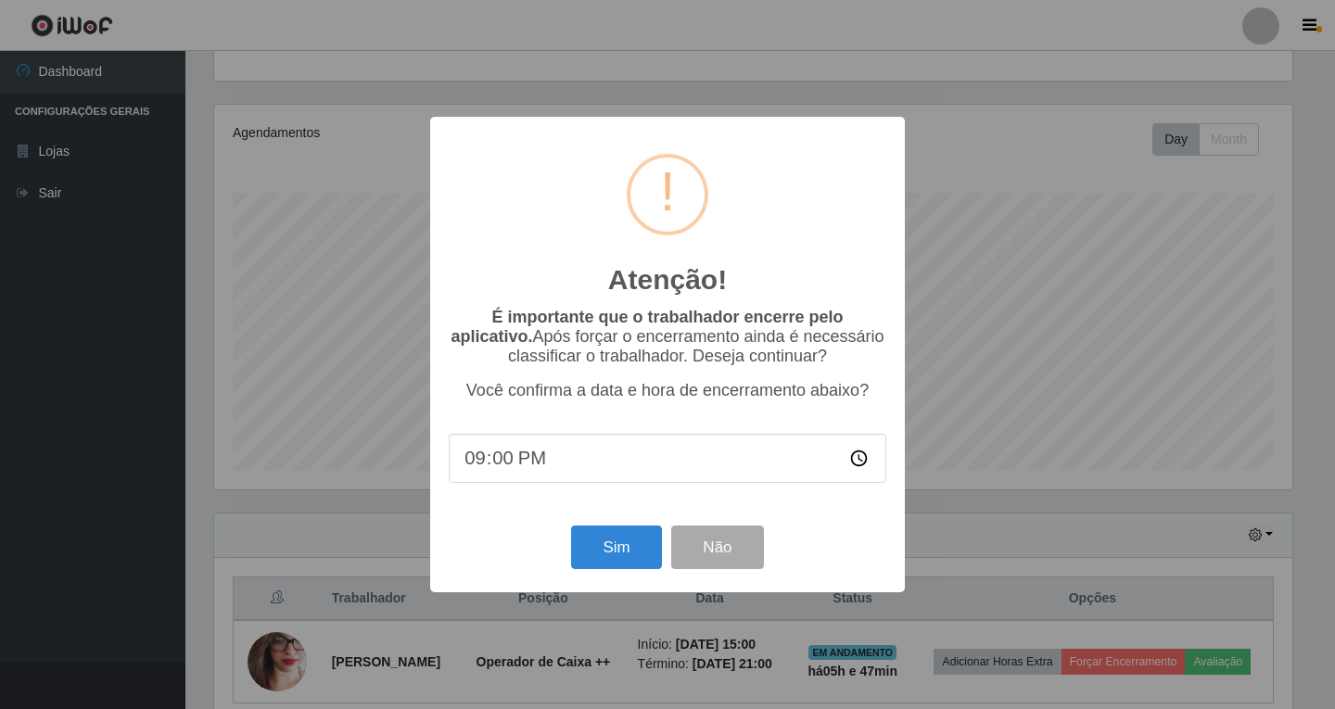
click at [524, 459] on input "21:00" at bounding box center [668, 458] width 438 height 49
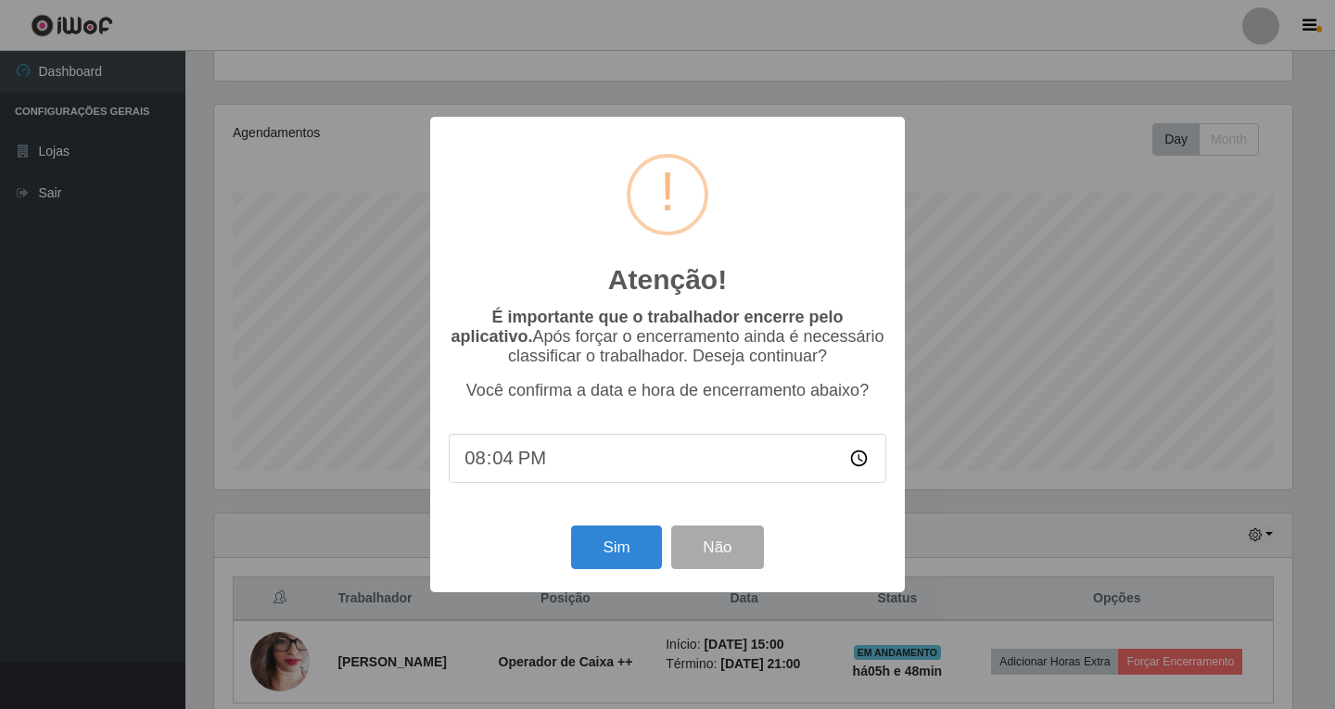
type input "20:40"
click at [639, 554] on button "Sim" at bounding box center [616, 548] width 90 height 44
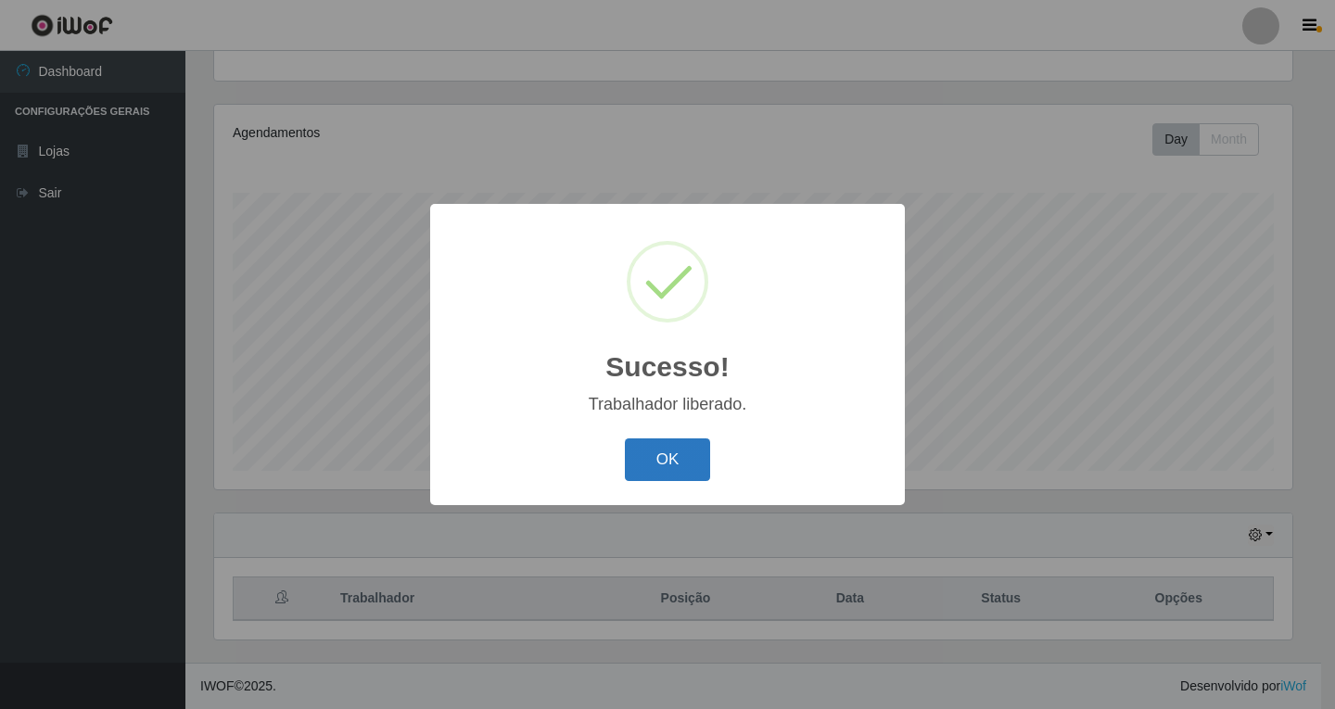
click at [669, 457] on button "OK" at bounding box center [668, 461] width 86 height 44
